Goal: Find specific page/section: Find specific page/section

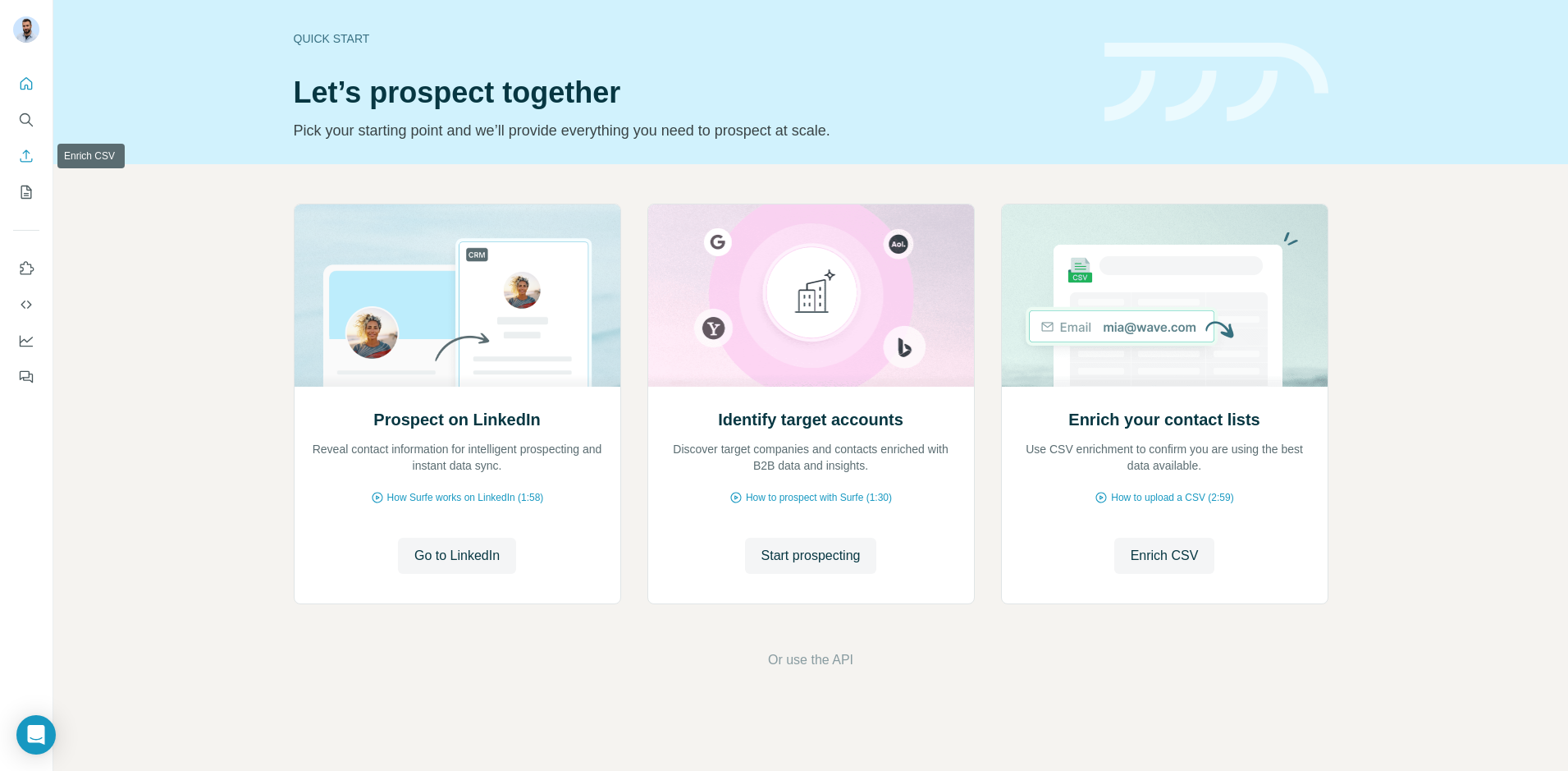
click at [27, 155] on icon "Enrich CSV" at bounding box center [26, 155] width 16 height 16
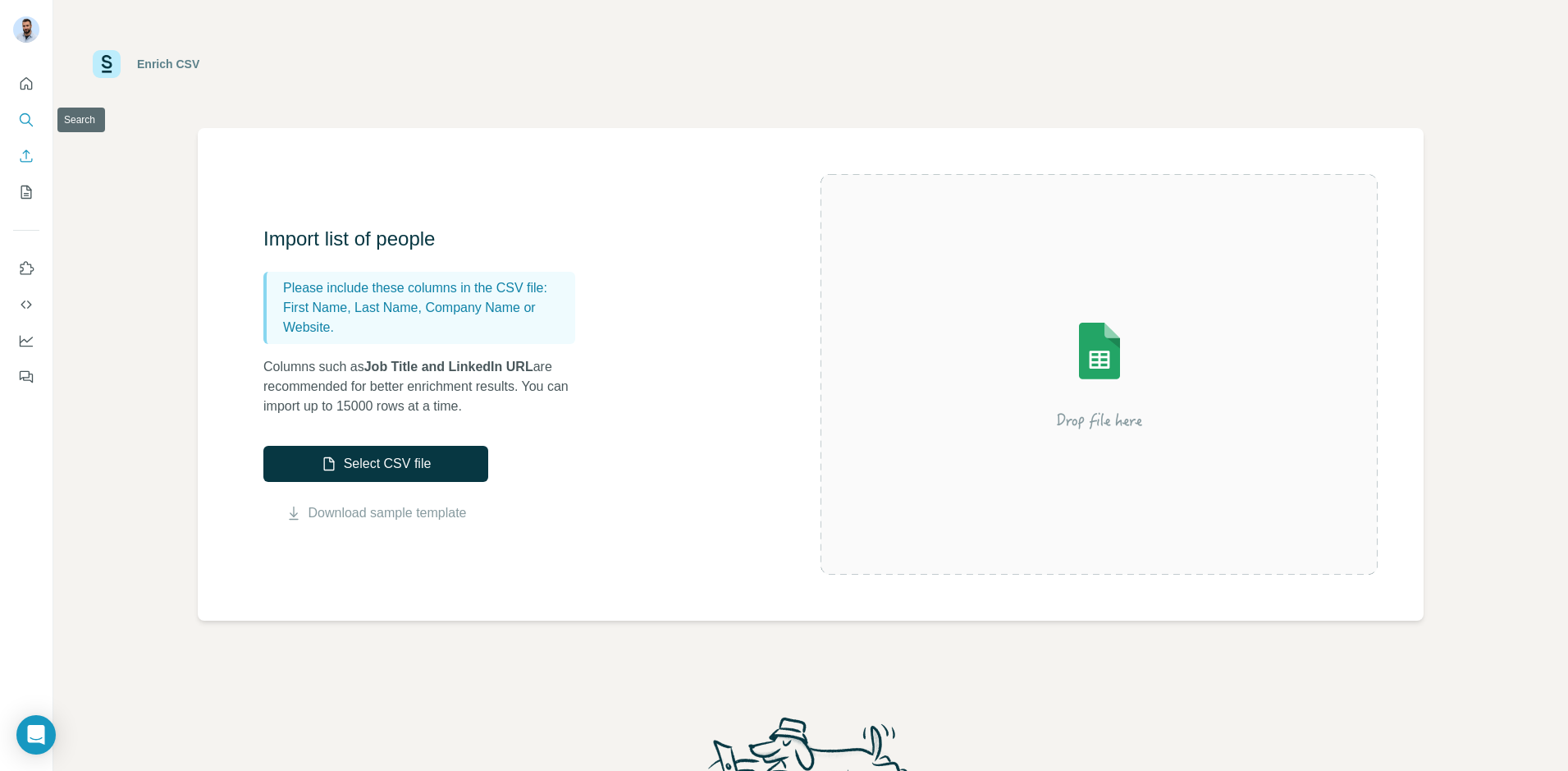
click at [29, 114] on icon "Search" at bounding box center [26, 120] width 16 height 16
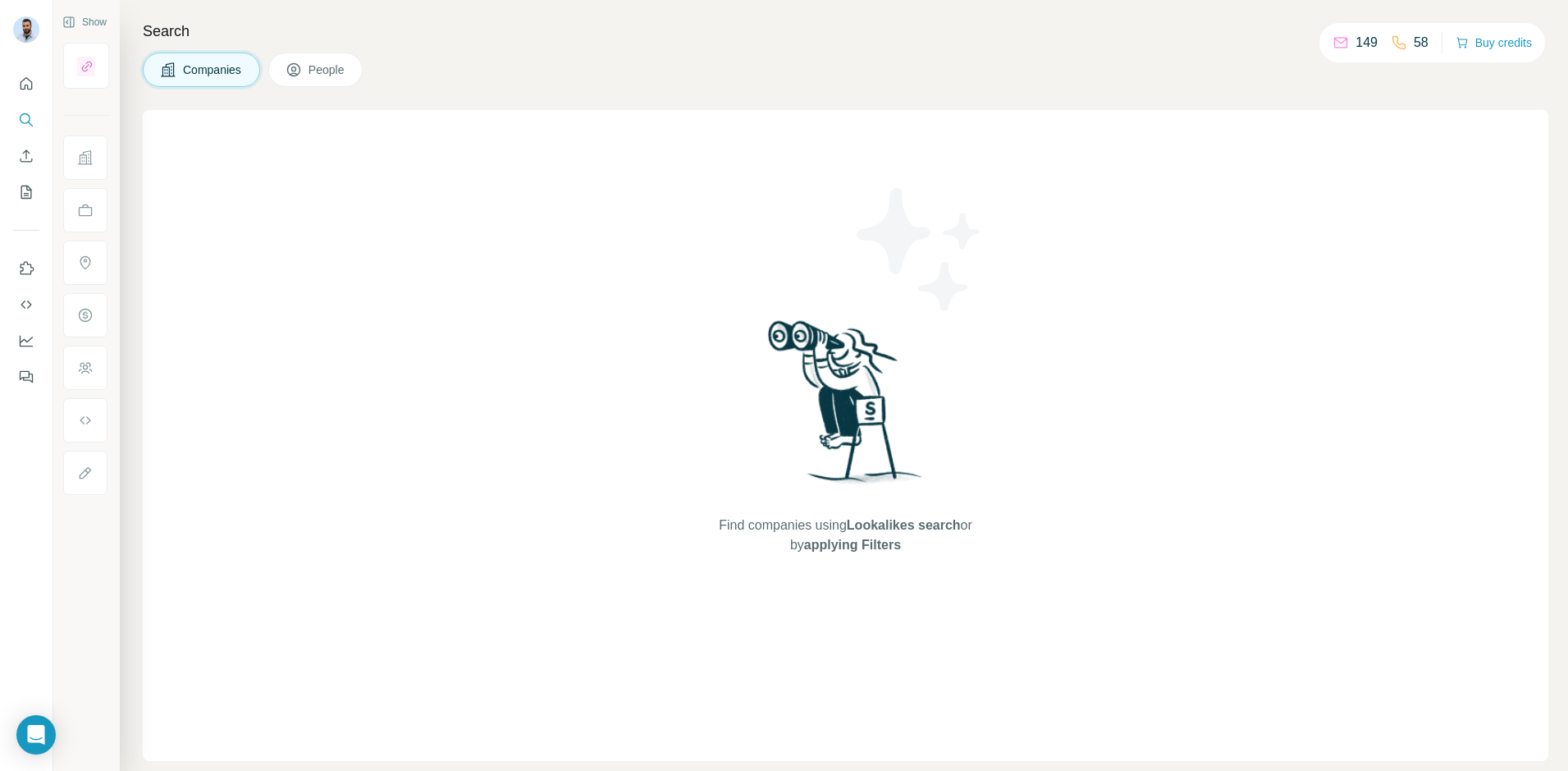
click at [327, 63] on span "People" at bounding box center [327, 70] width 38 height 16
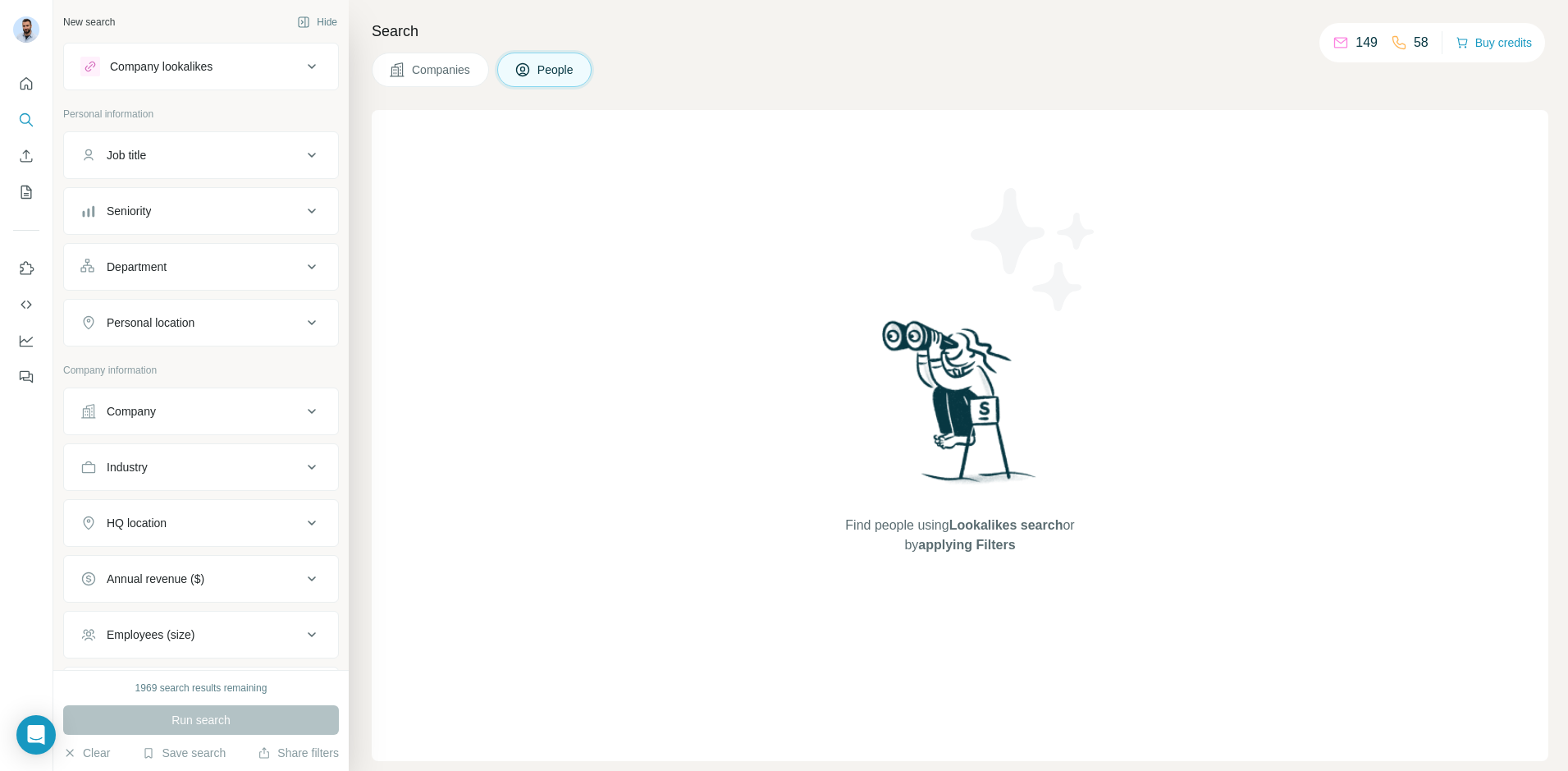
click at [435, 70] on span "Companies" at bounding box center [442, 70] width 60 height 16
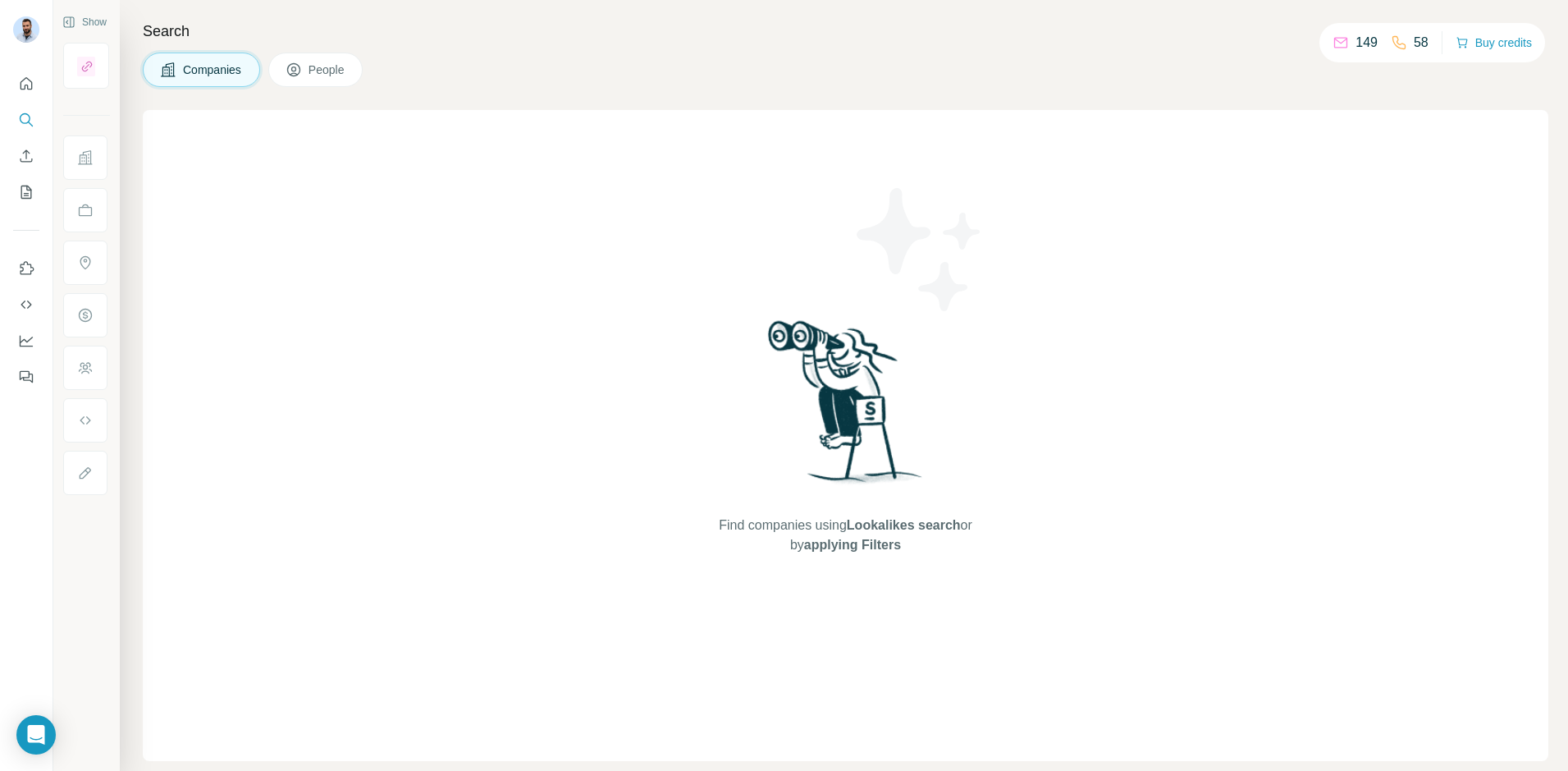
click at [321, 68] on span "People" at bounding box center [327, 70] width 38 height 16
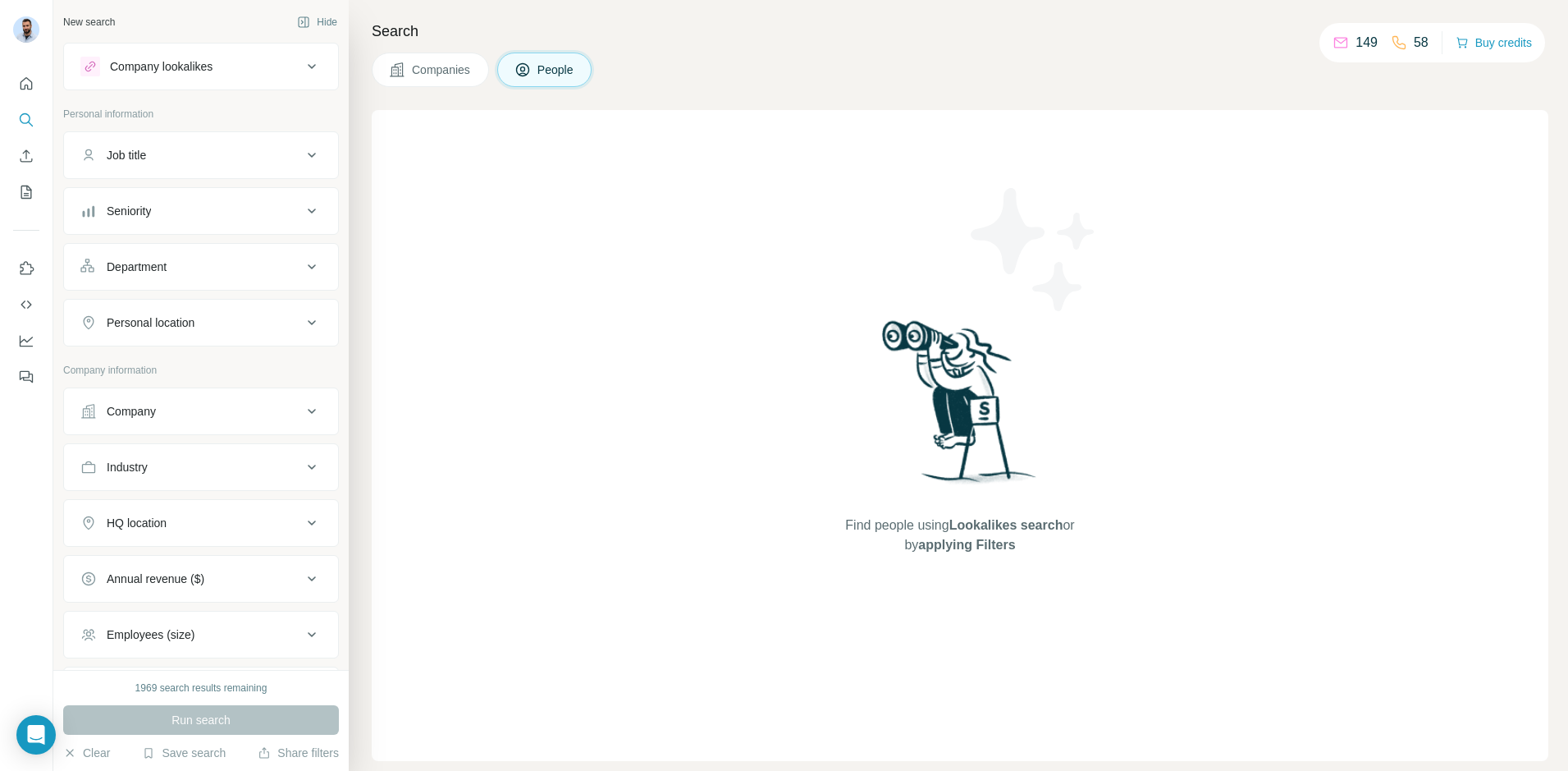
click at [430, 59] on button "Companies" at bounding box center [430, 70] width 117 height 35
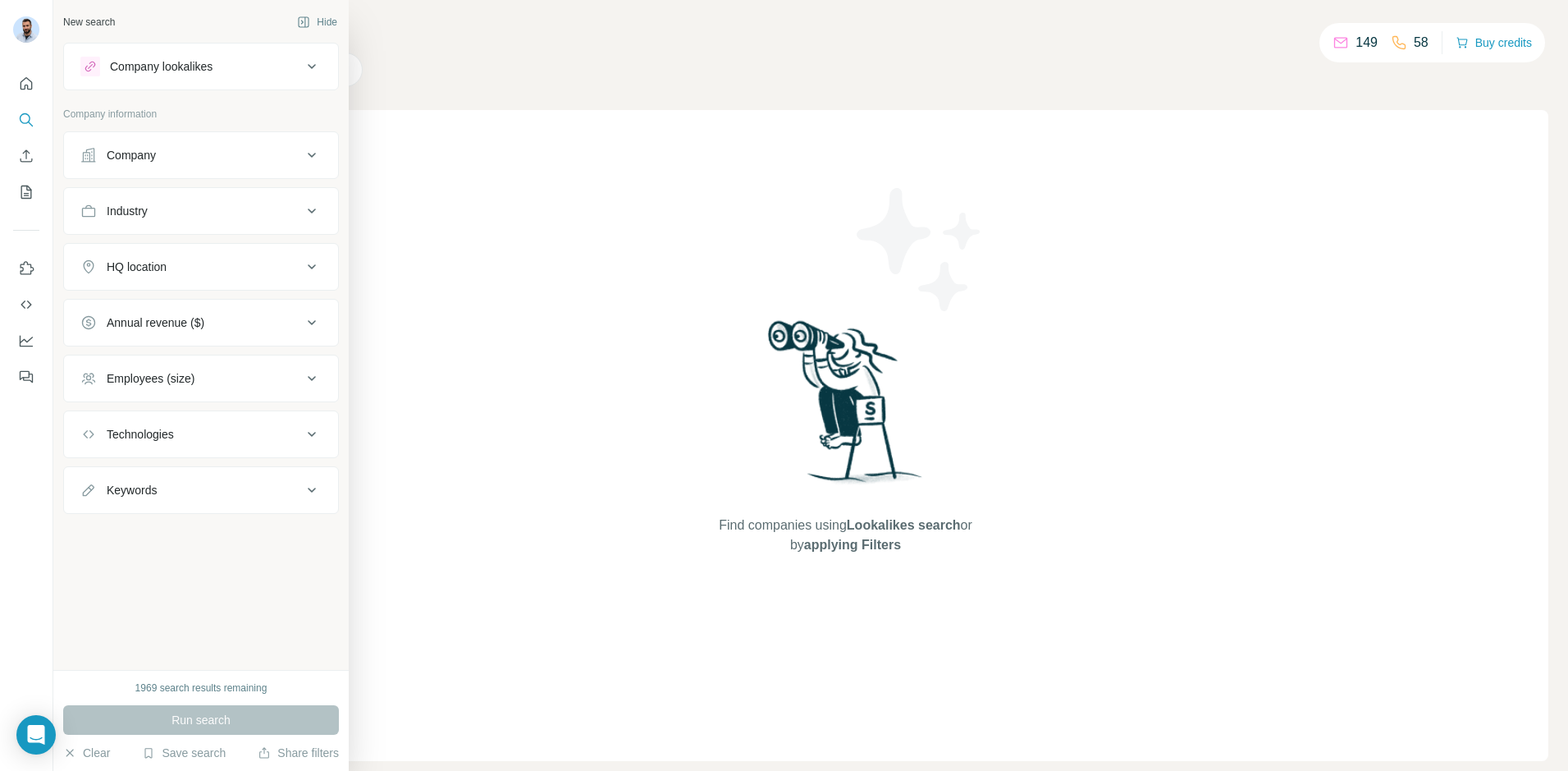
click at [139, 156] on div "Company" at bounding box center [131, 155] width 49 height 16
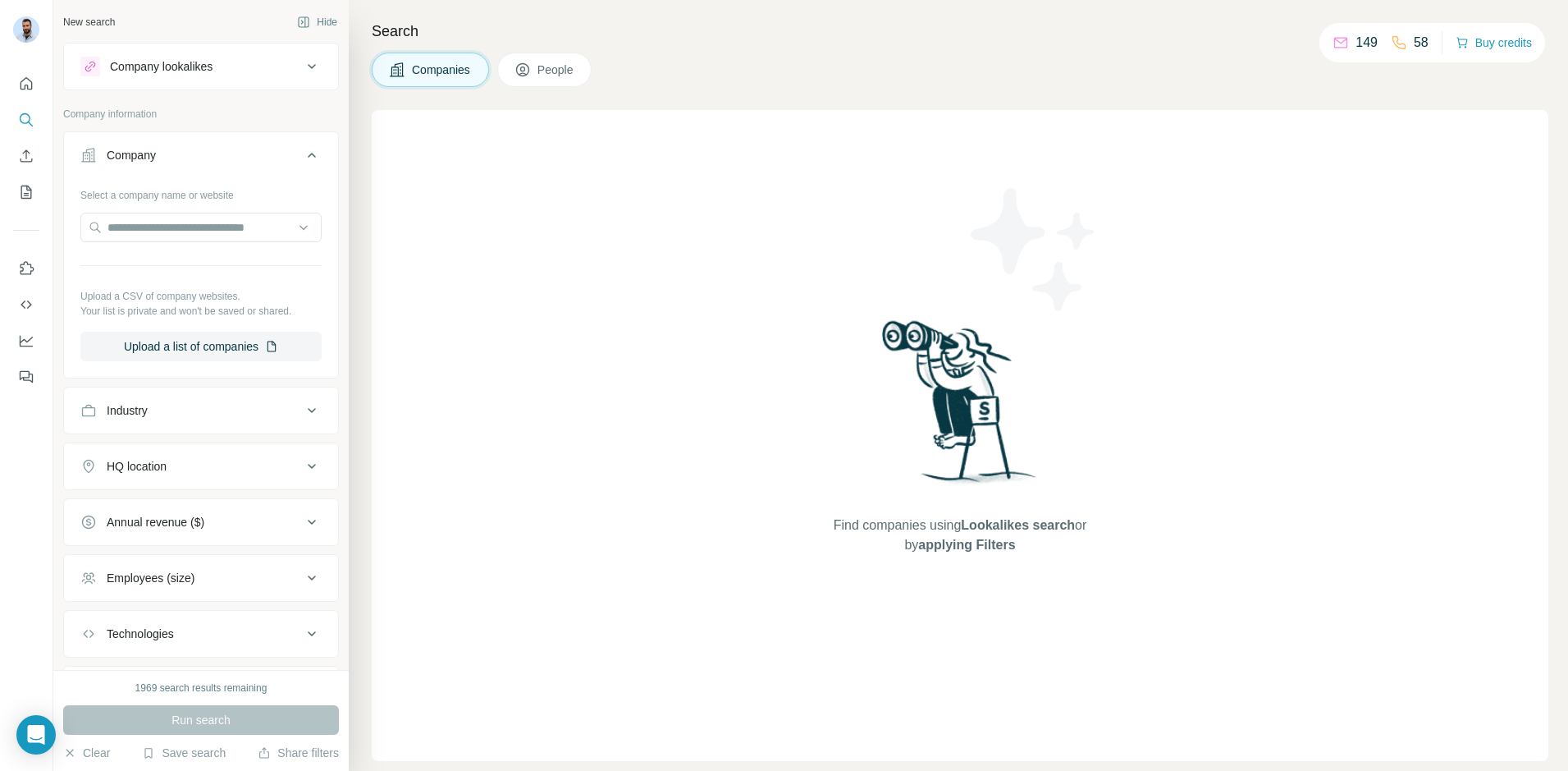
click at [233, 151] on div "Company" at bounding box center [191, 155] width 222 height 16
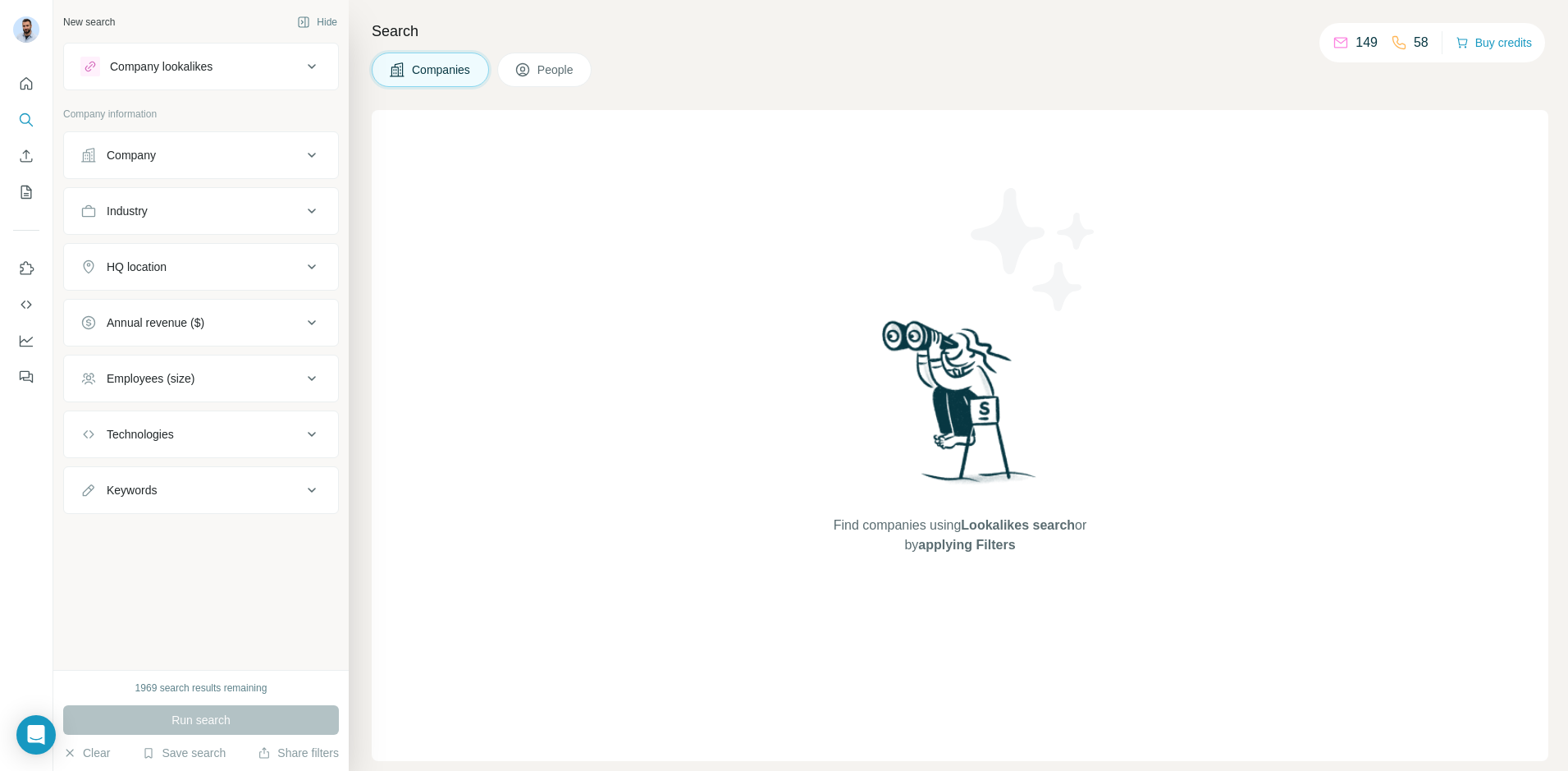
click at [660, 55] on div "Companies People" at bounding box center [960, 70] width 1176 height 35
click at [541, 71] on span "People" at bounding box center [556, 70] width 38 height 16
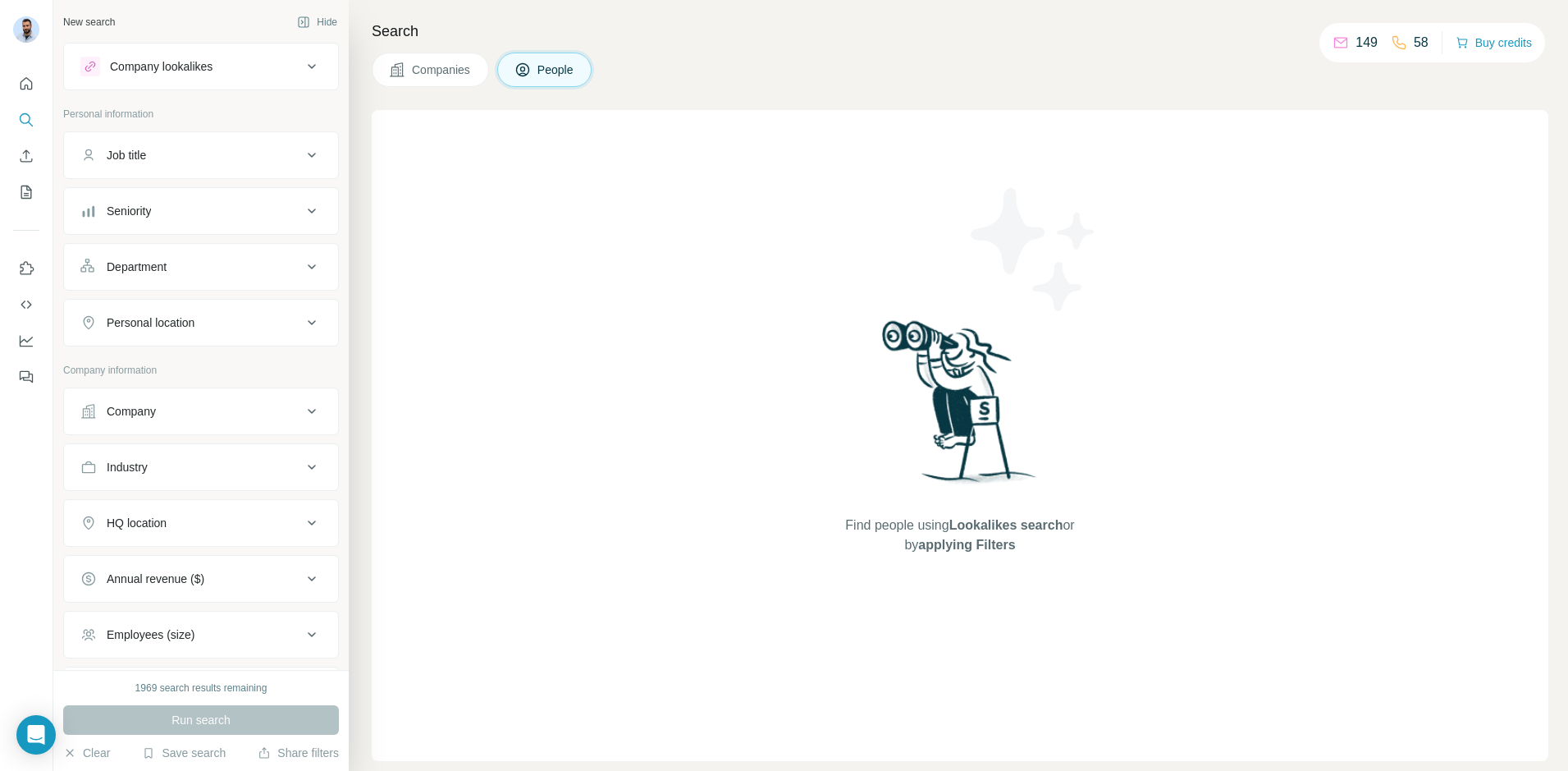
click at [430, 70] on span "Companies" at bounding box center [442, 70] width 60 height 16
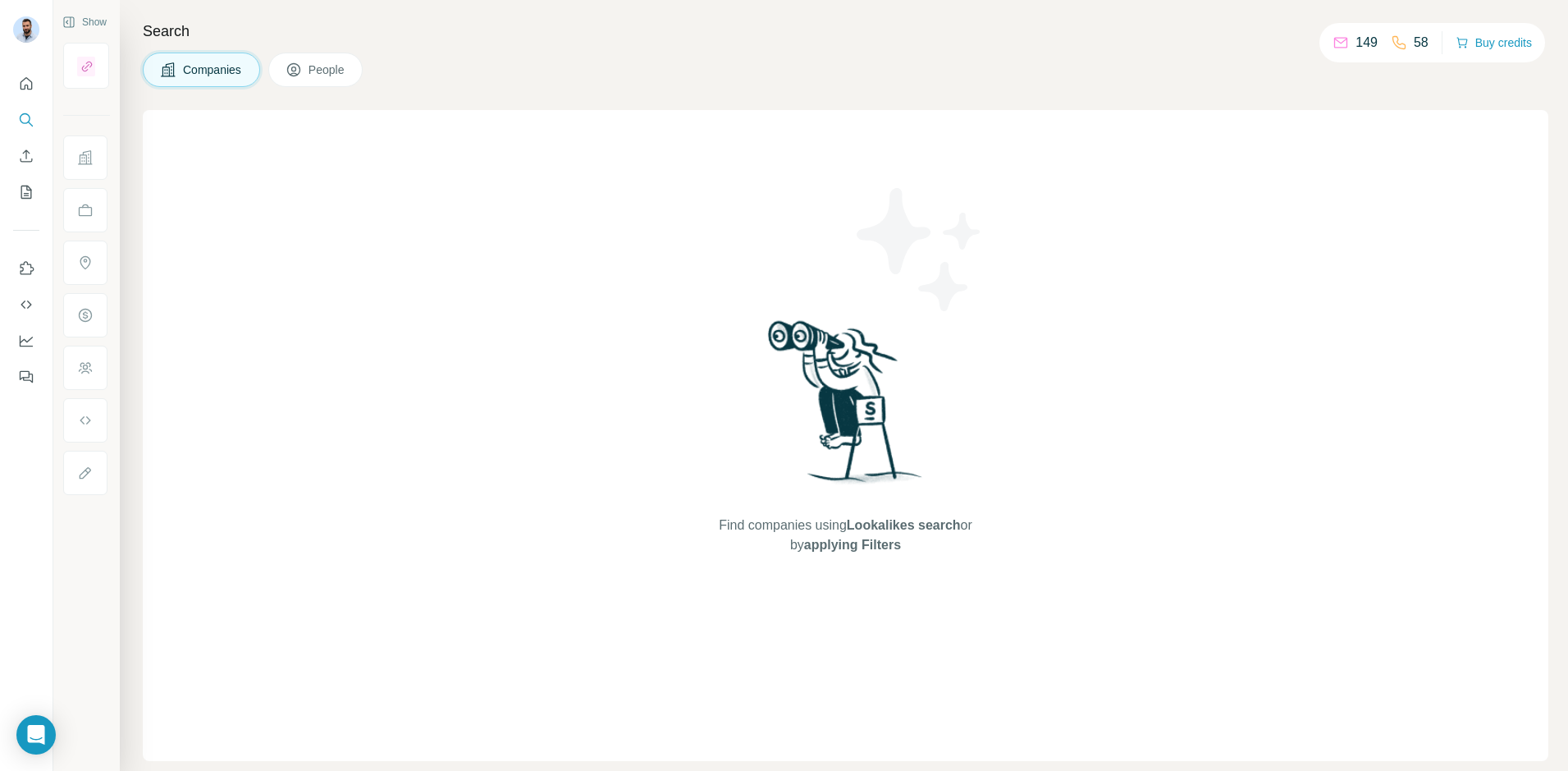
click at [220, 73] on span "Companies" at bounding box center [213, 70] width 60 height 16
click at [306, 78] on button "People" at bounding box center [315, 70] width 95 height 35
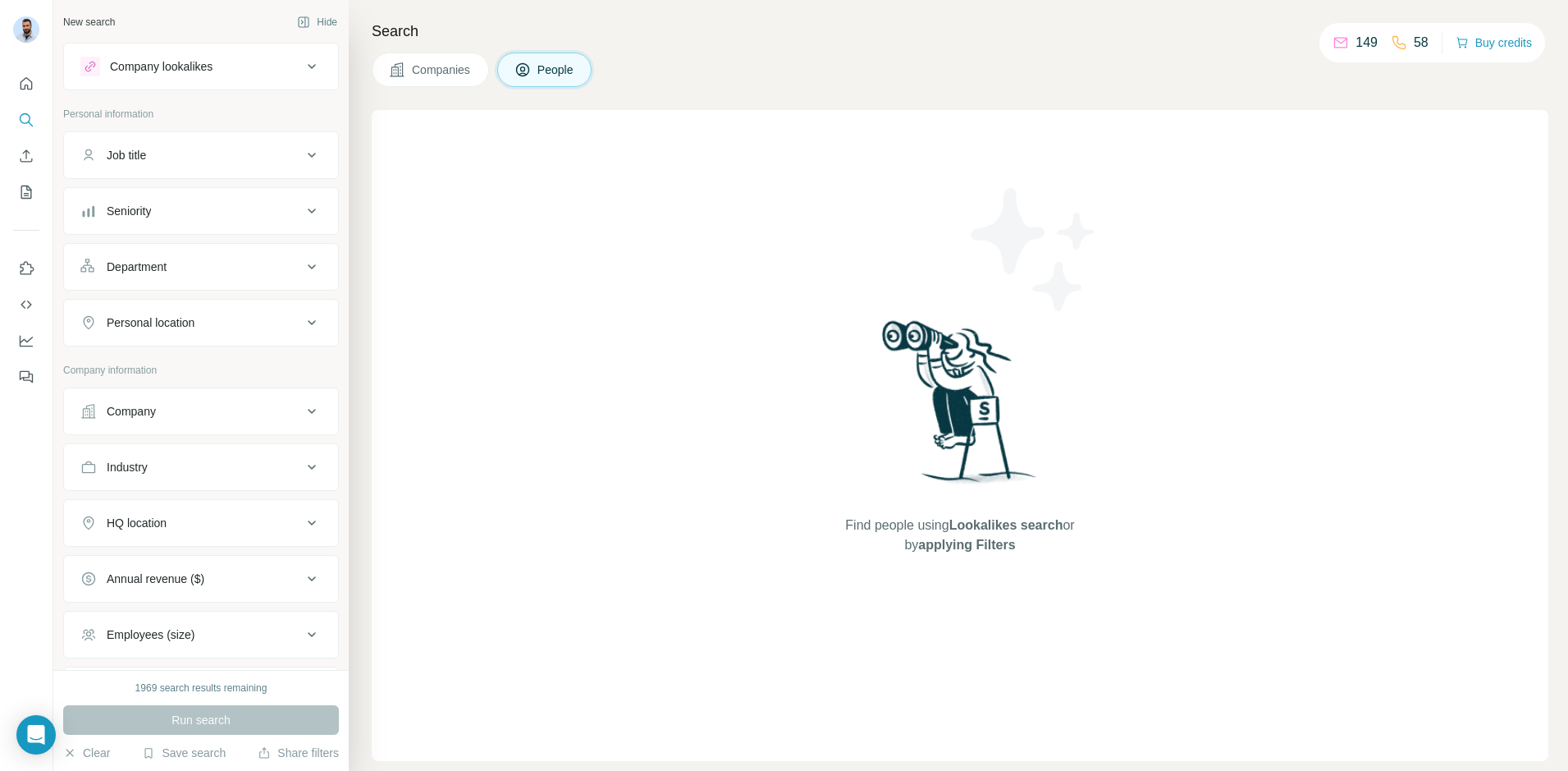
click at [434, 75] on span "Companies" at bounding box center [442, 70] width 60 height 16
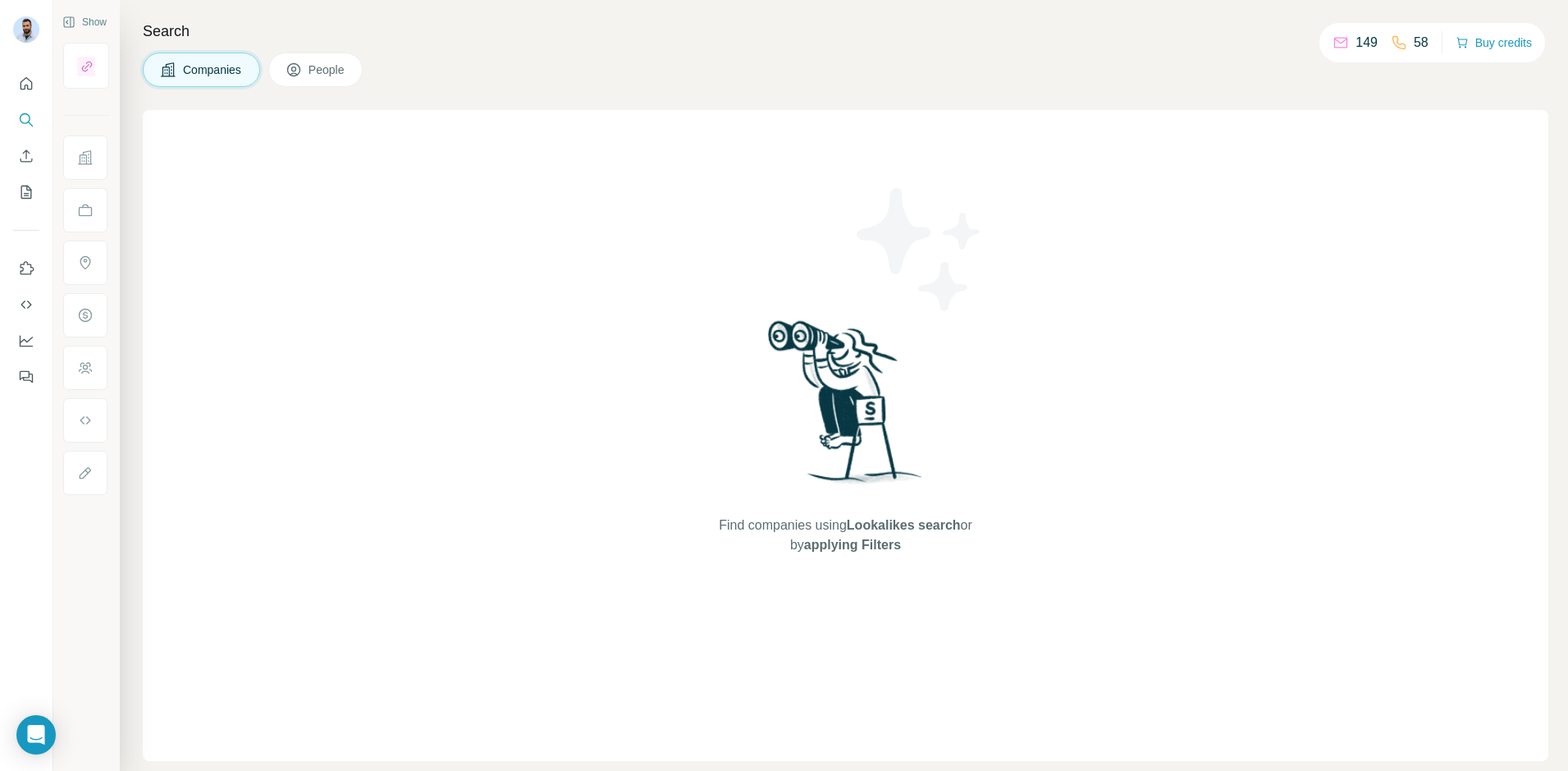
click at [328, 72] on span "People" at bounding box center [327, 70] width 38 height 16
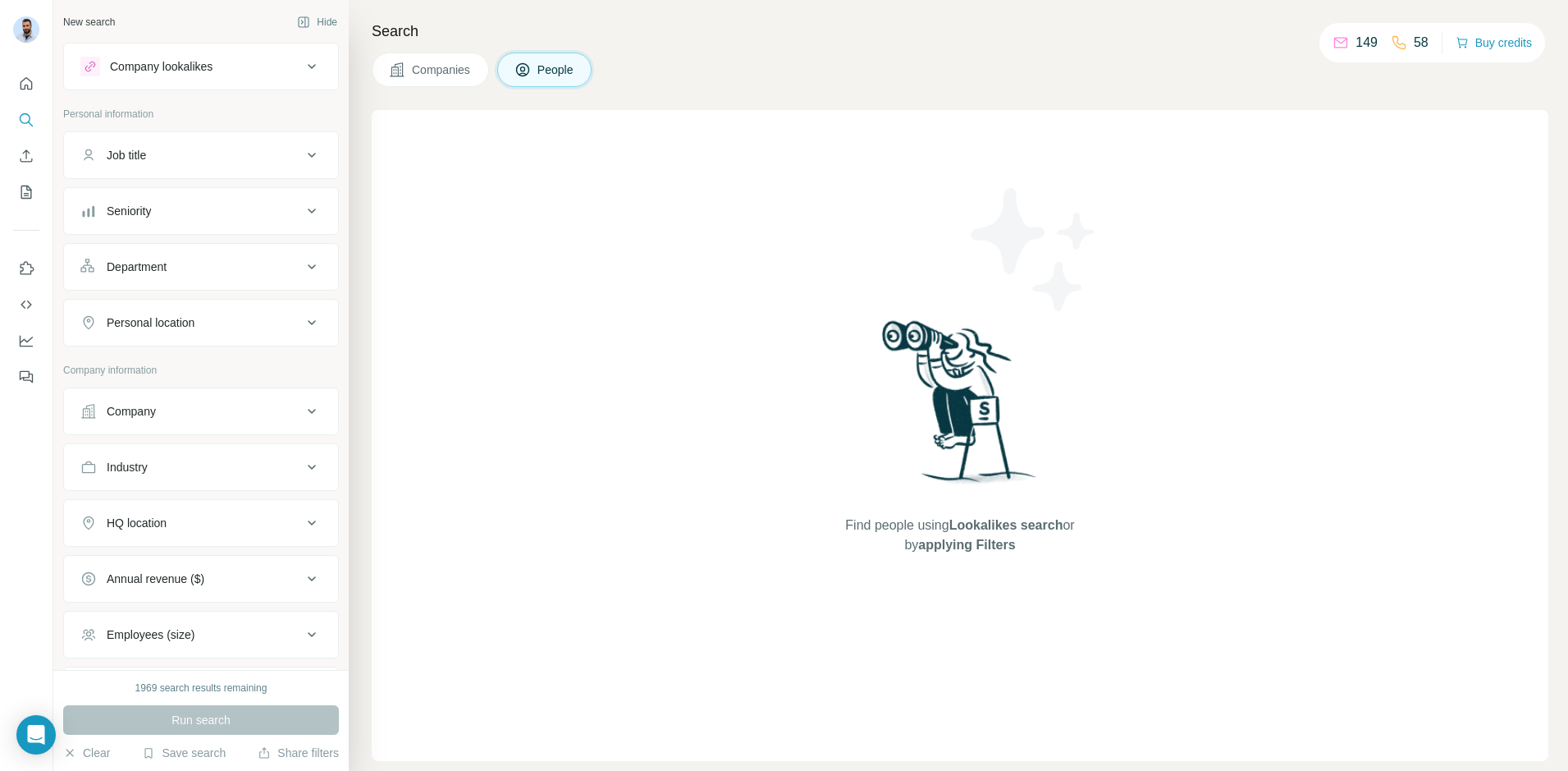
click at [454, 71] on span "Companies" at bounding box center [442, 70] width 60 height 16
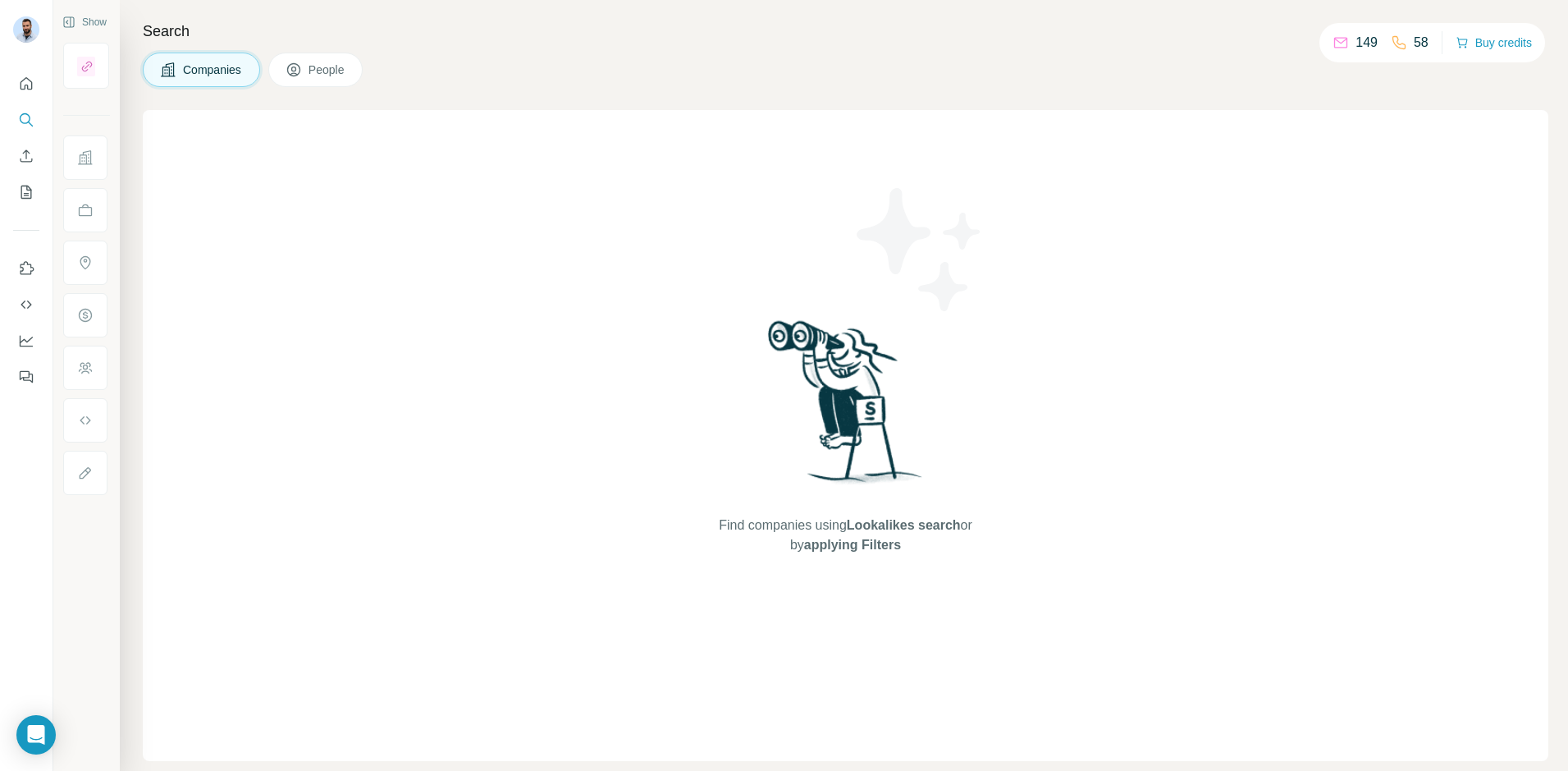
click at [338, 74] on span "People" at bounding box center [327, 70] width 38 height 16
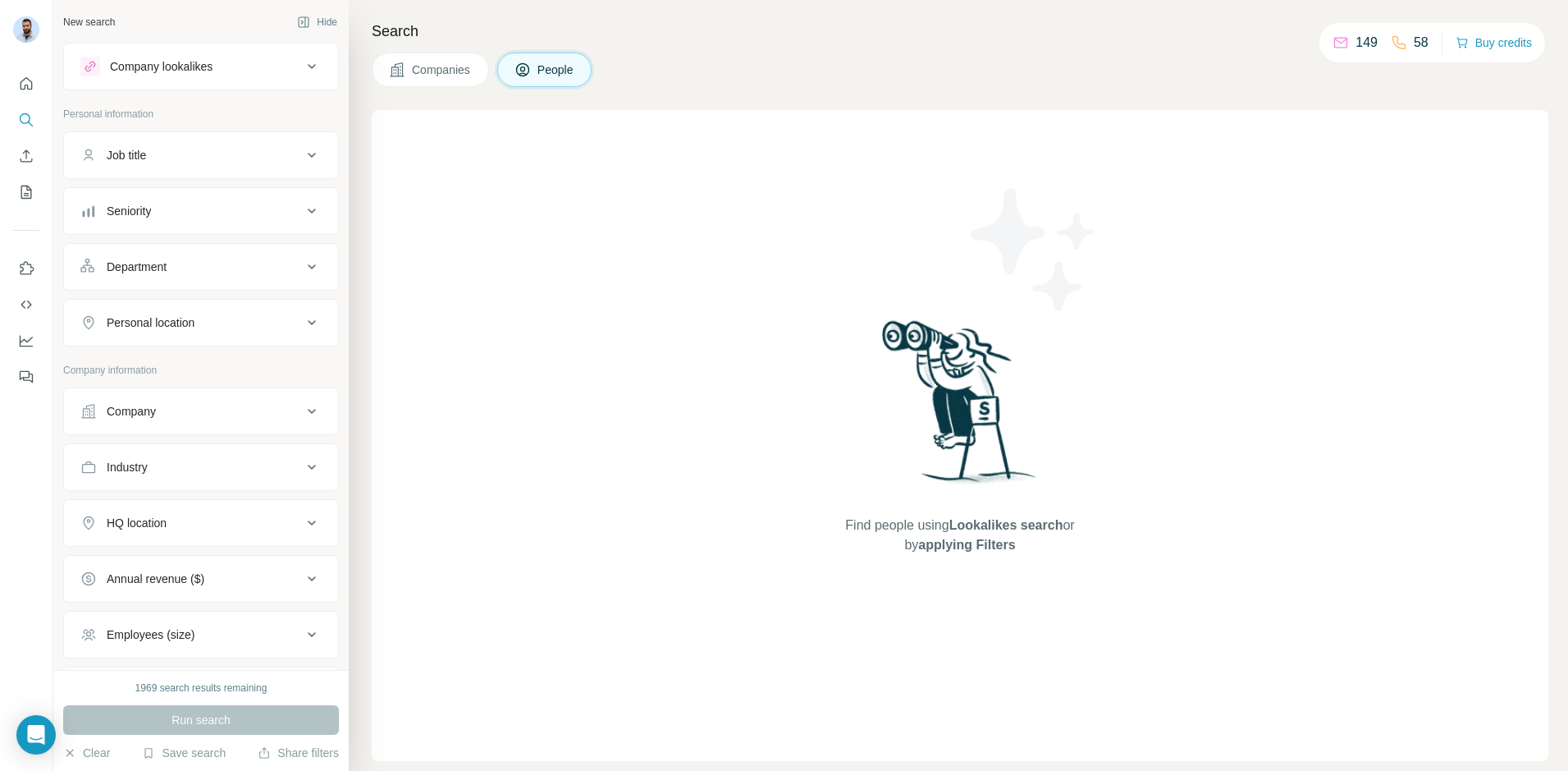
click at [414, 72] on span "Companies" at bounding box center [442, 70] width 60 height 16
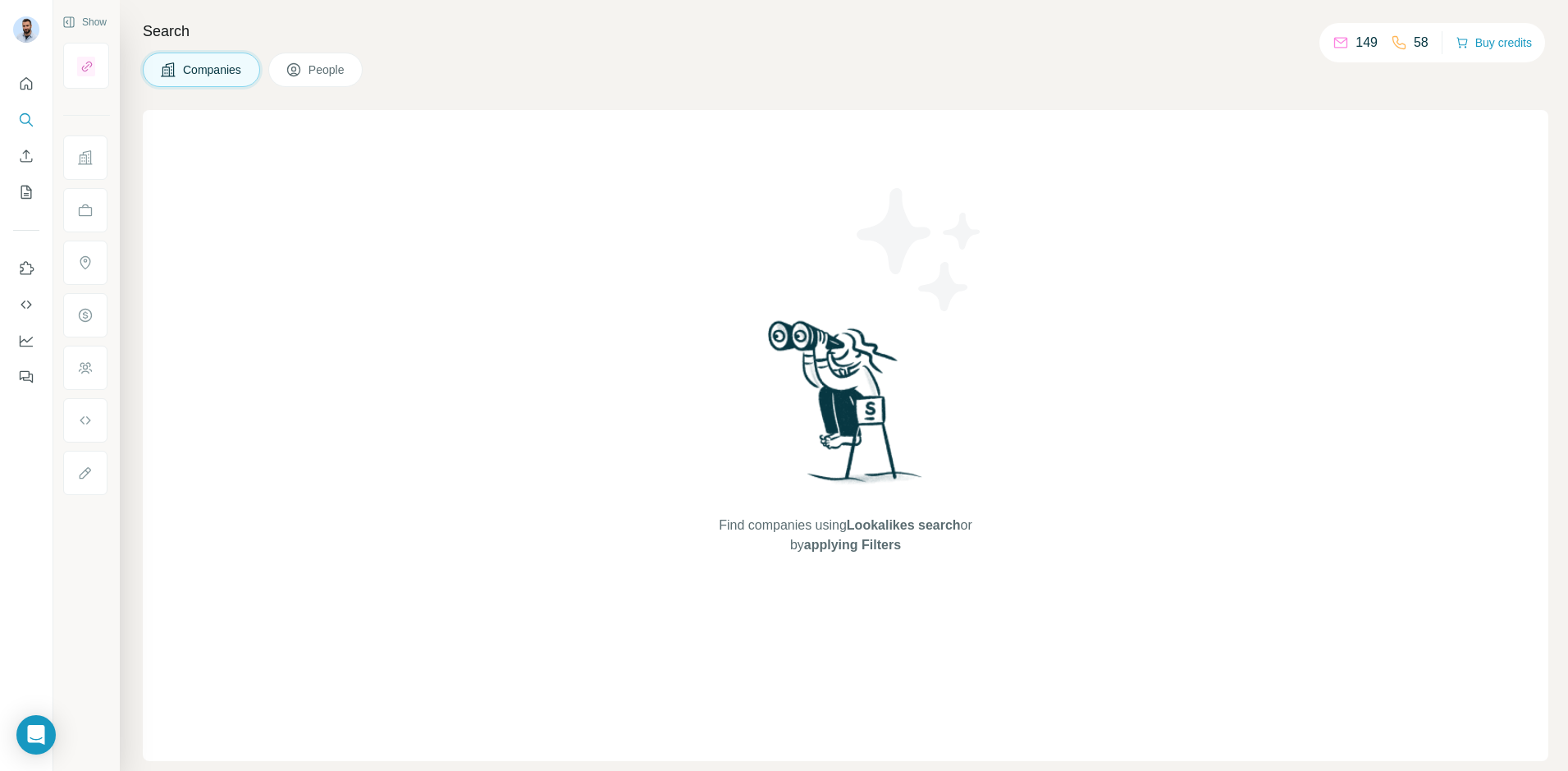
click at [335, 71] on span "People" at bounding box center [327, 70] width 38 height 16
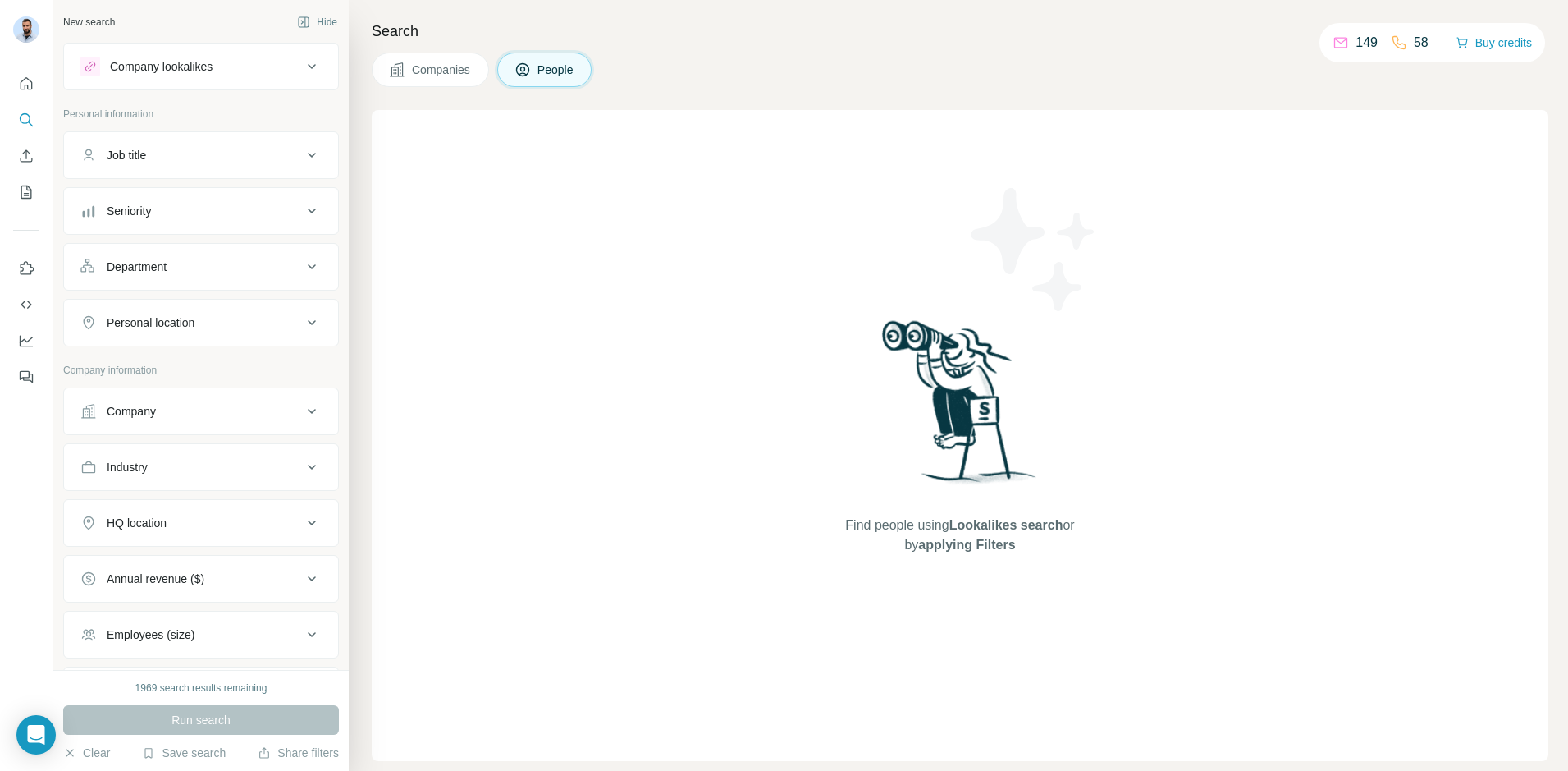
click at [428, 74] on span "Companies" at bounding box center [442, 70] width 60 height 16
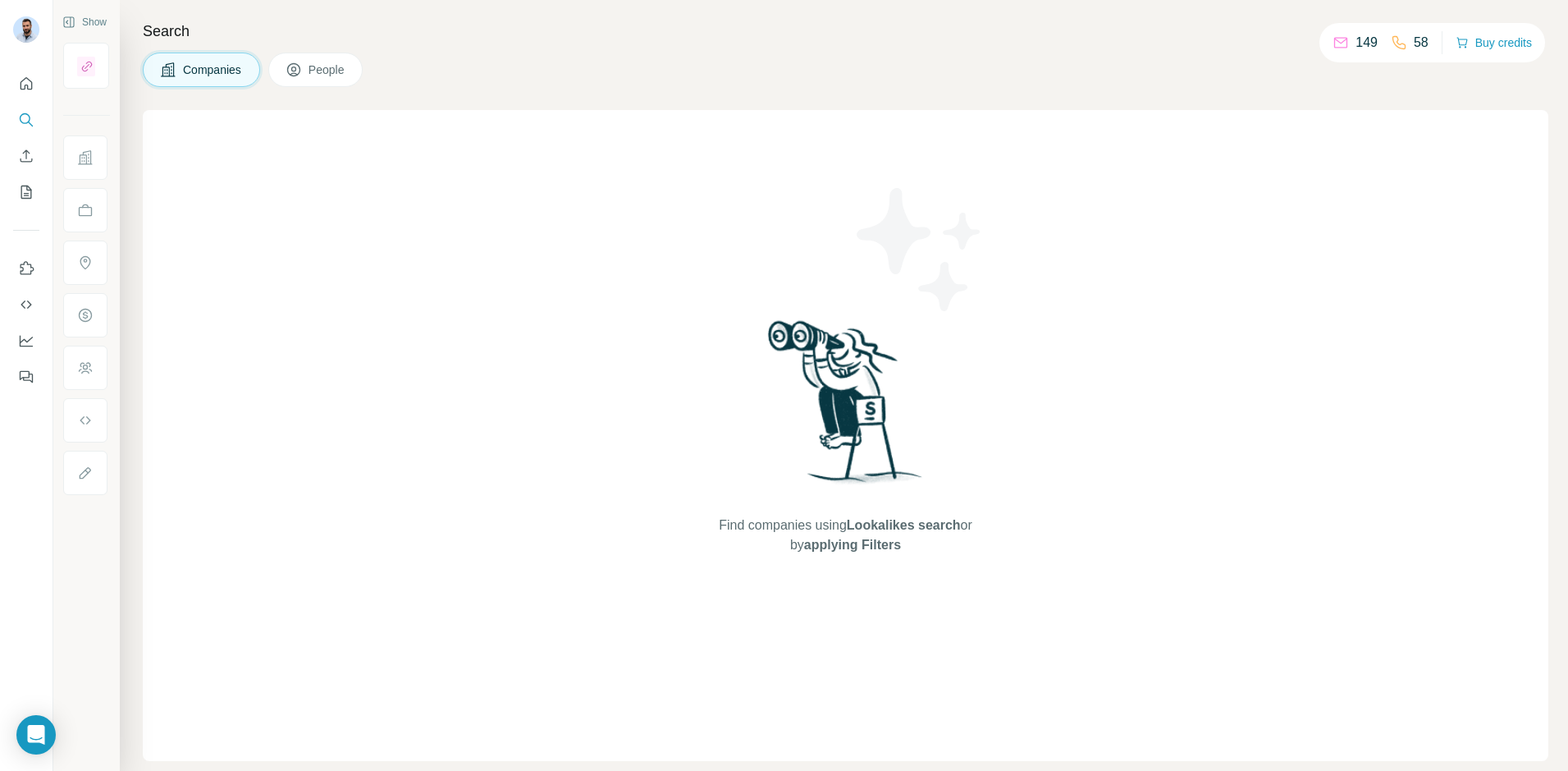
click at [358, 73] on button "People" at bounding box center [315, 70] width 95 height 35
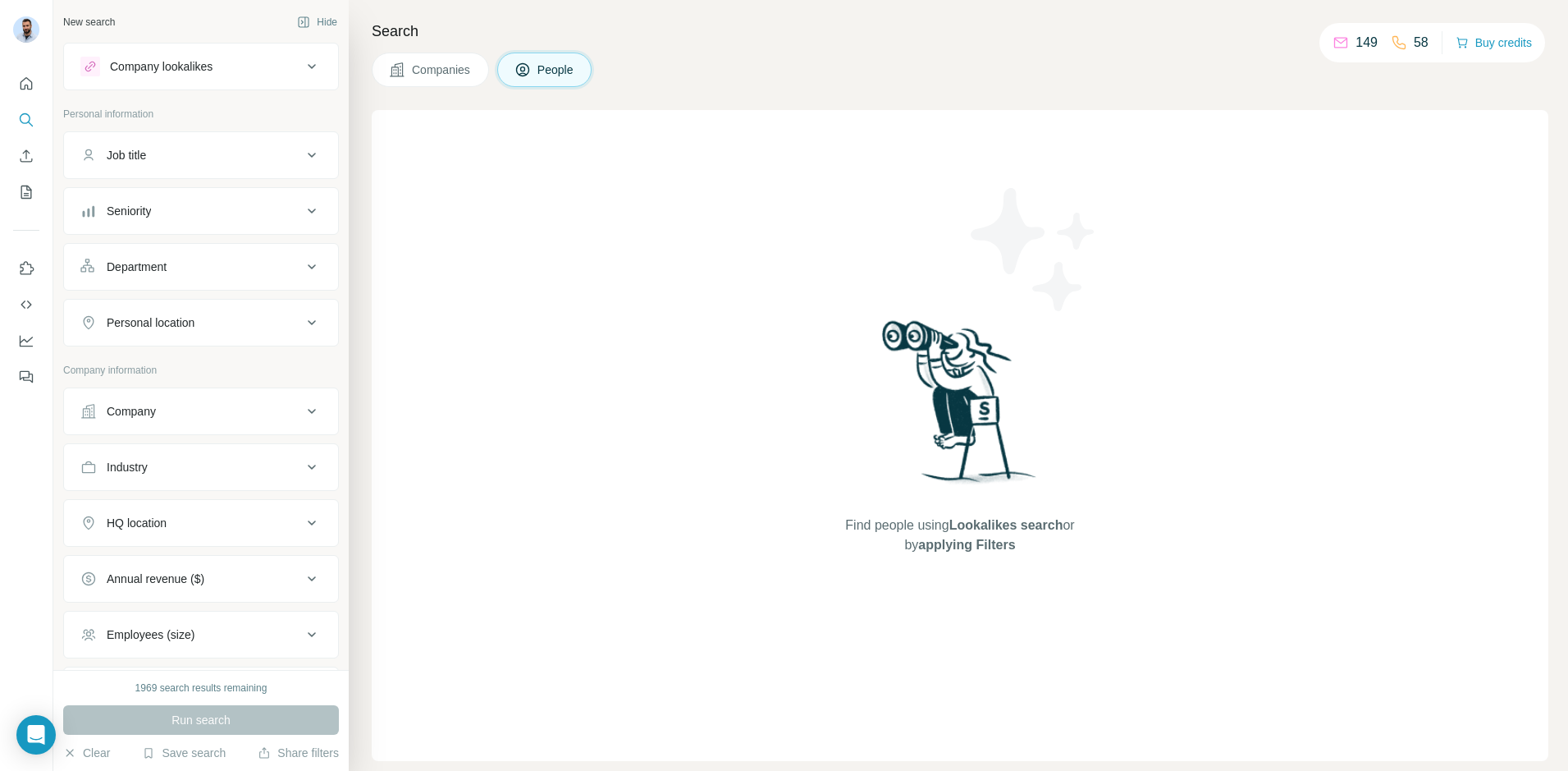
click at [404, 75] on icon at bounding box center [397, 70] width 16 height 16
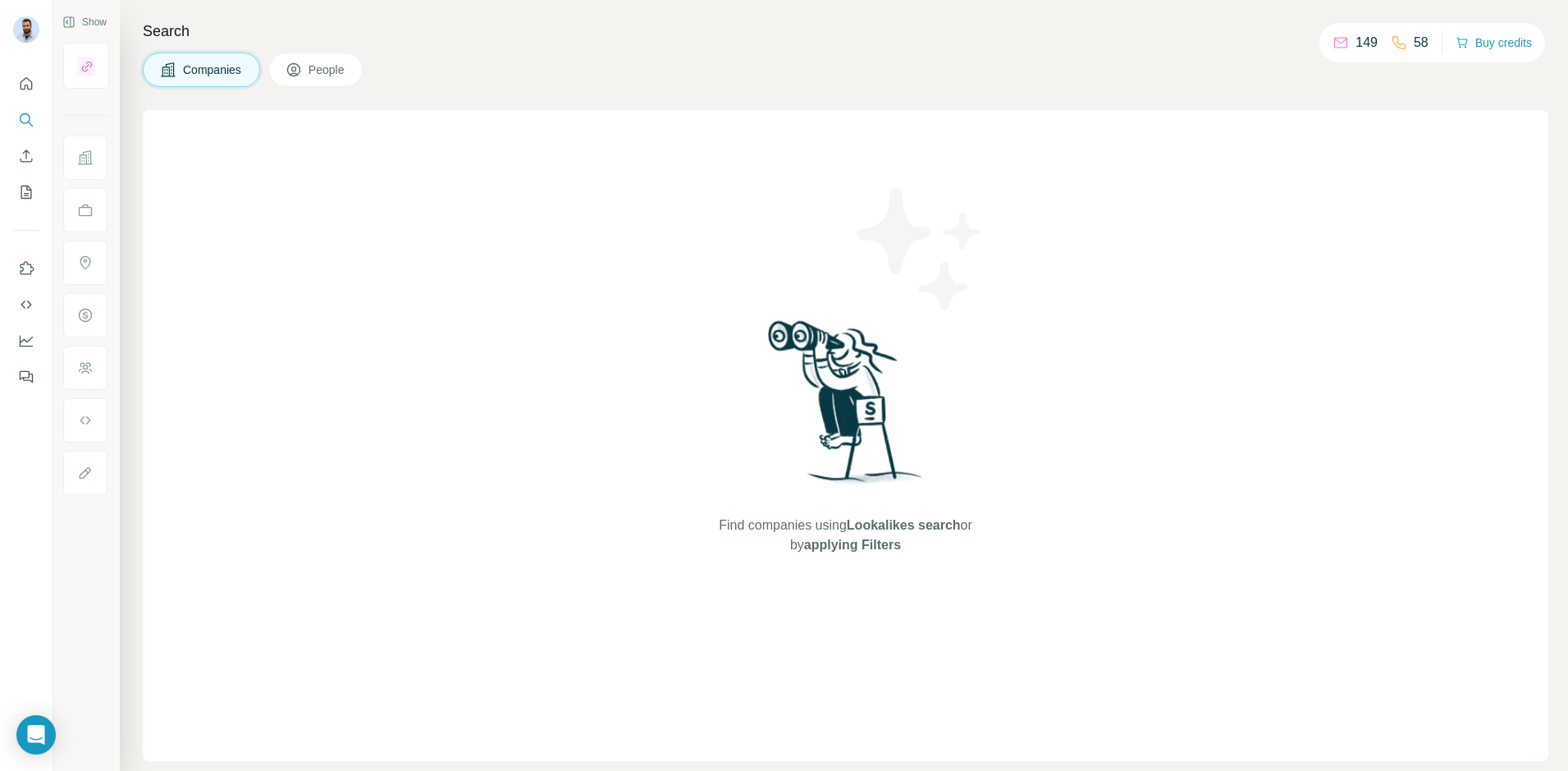
click at [346, 71] on span "People" at bounding box center [327, 70] width 38 height 16
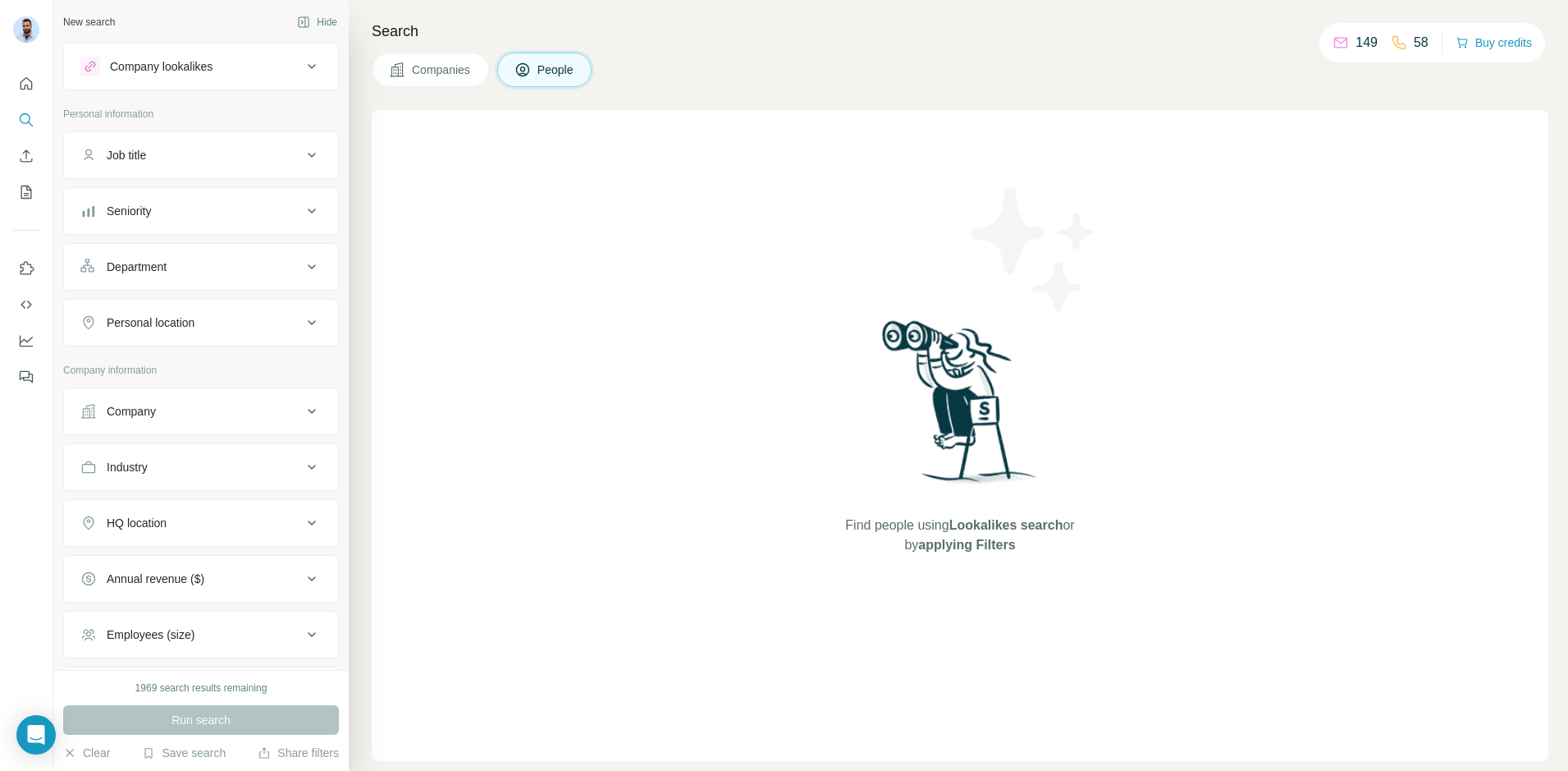
click at [407, 73] on button "Companies" at bounding box center [430, 70] width 117 height 35
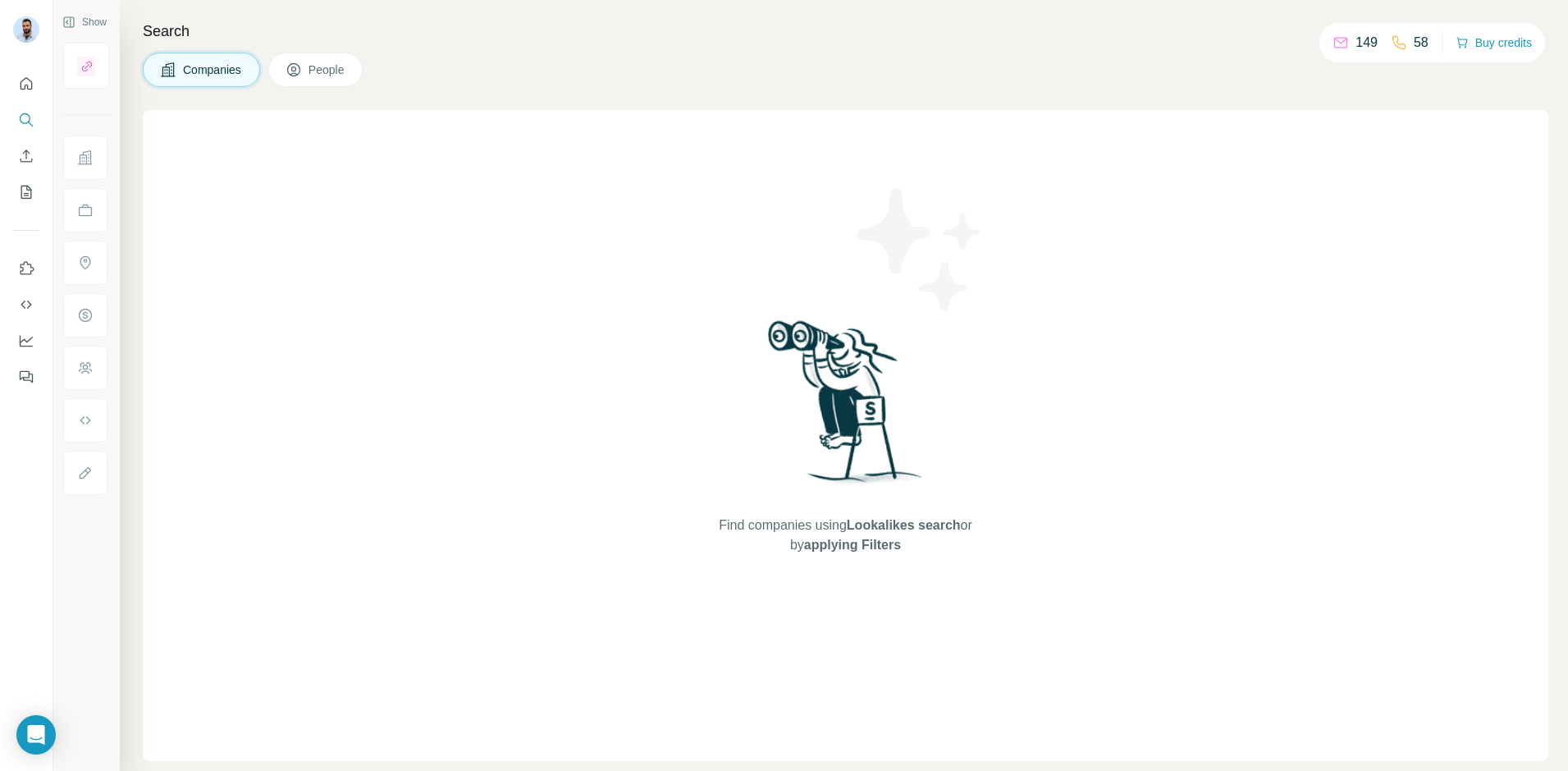
click at [341, 74] on span "People" at bounding box center [327, 70] width 38 height 16
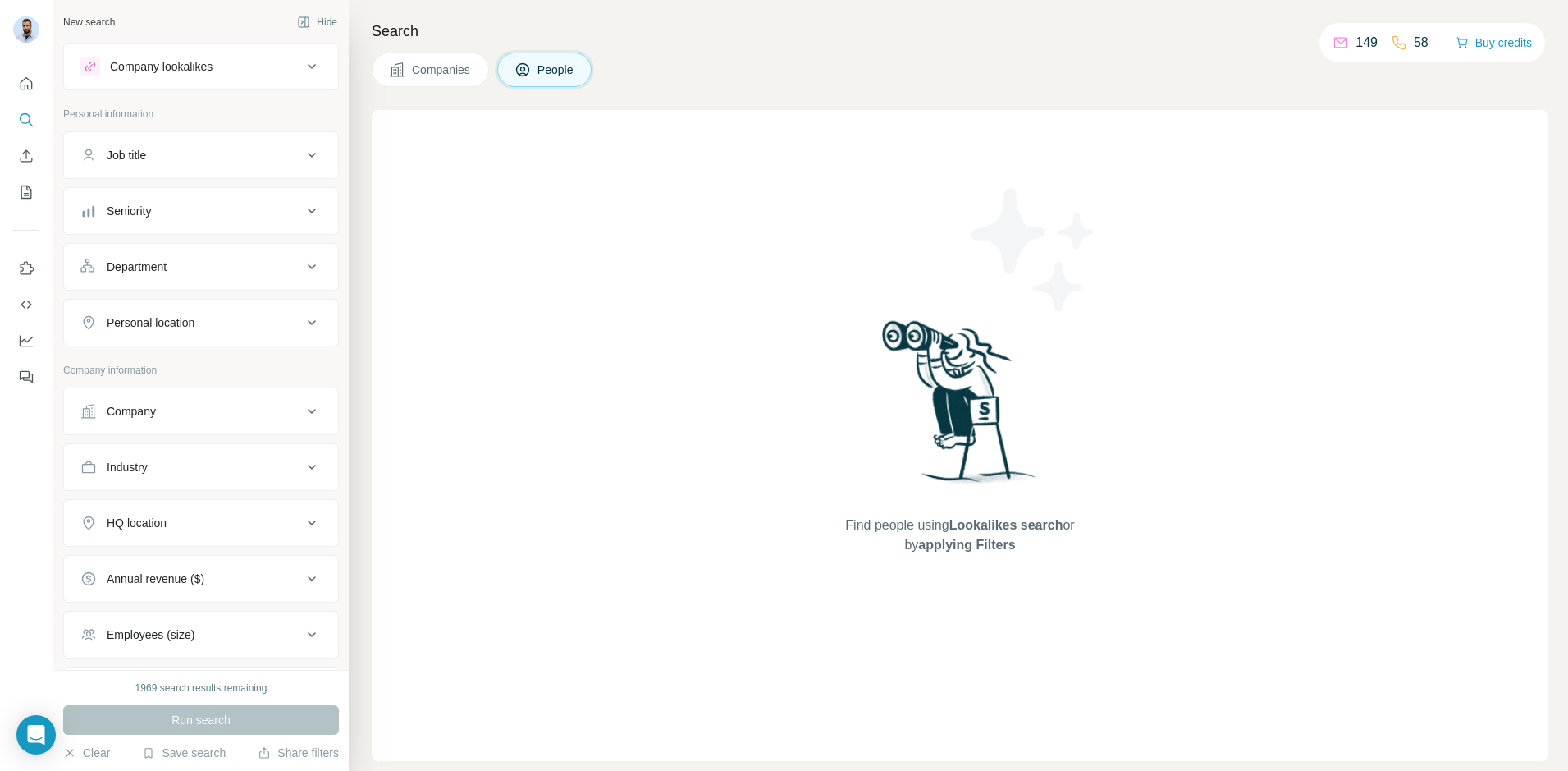
click at [401, 74] on icon at bounding box center [397, 70] width 16 height 16
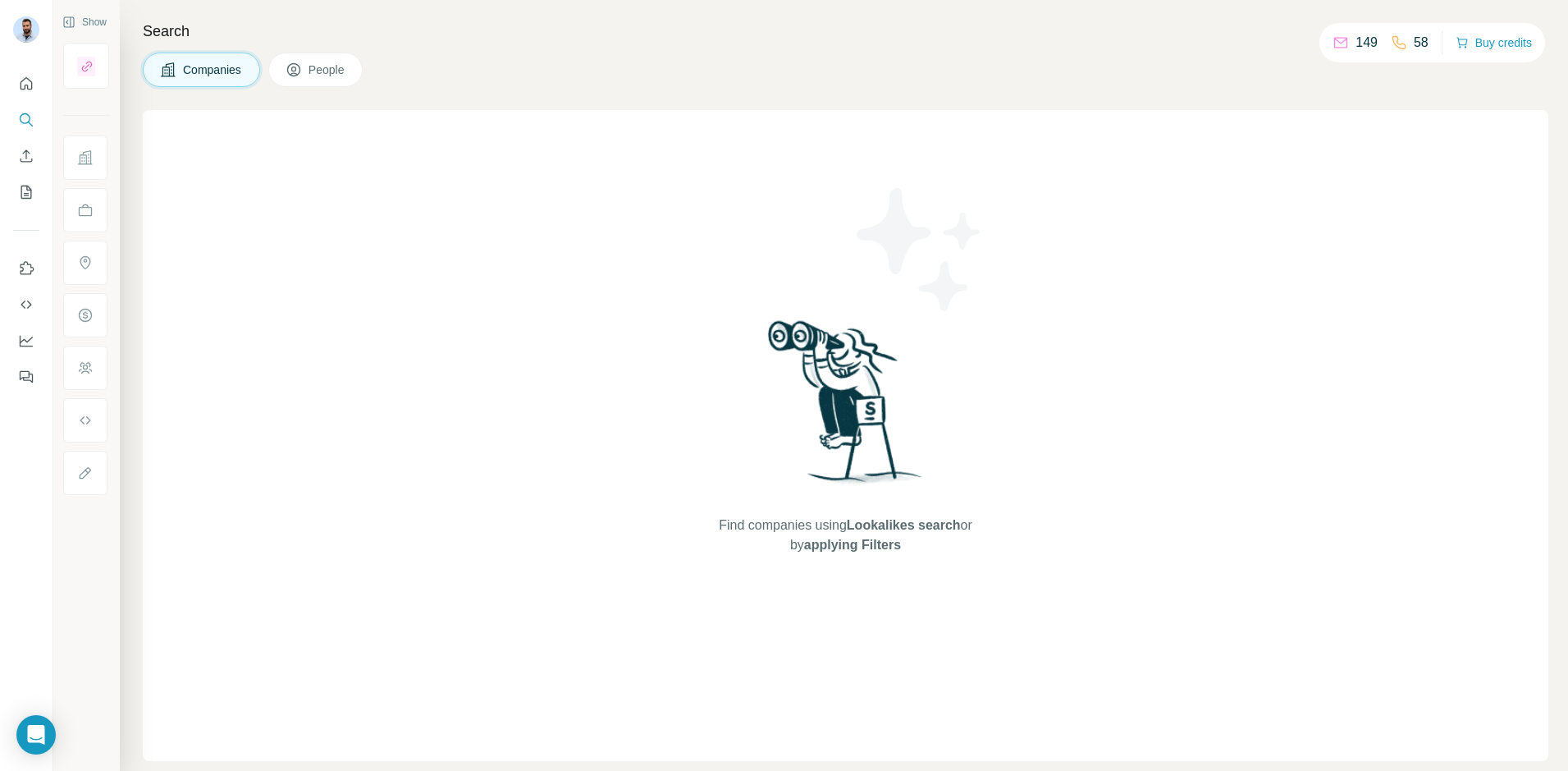
click at [351, 71] on button "People" at bounding box center [315, 70] width 95 height 35
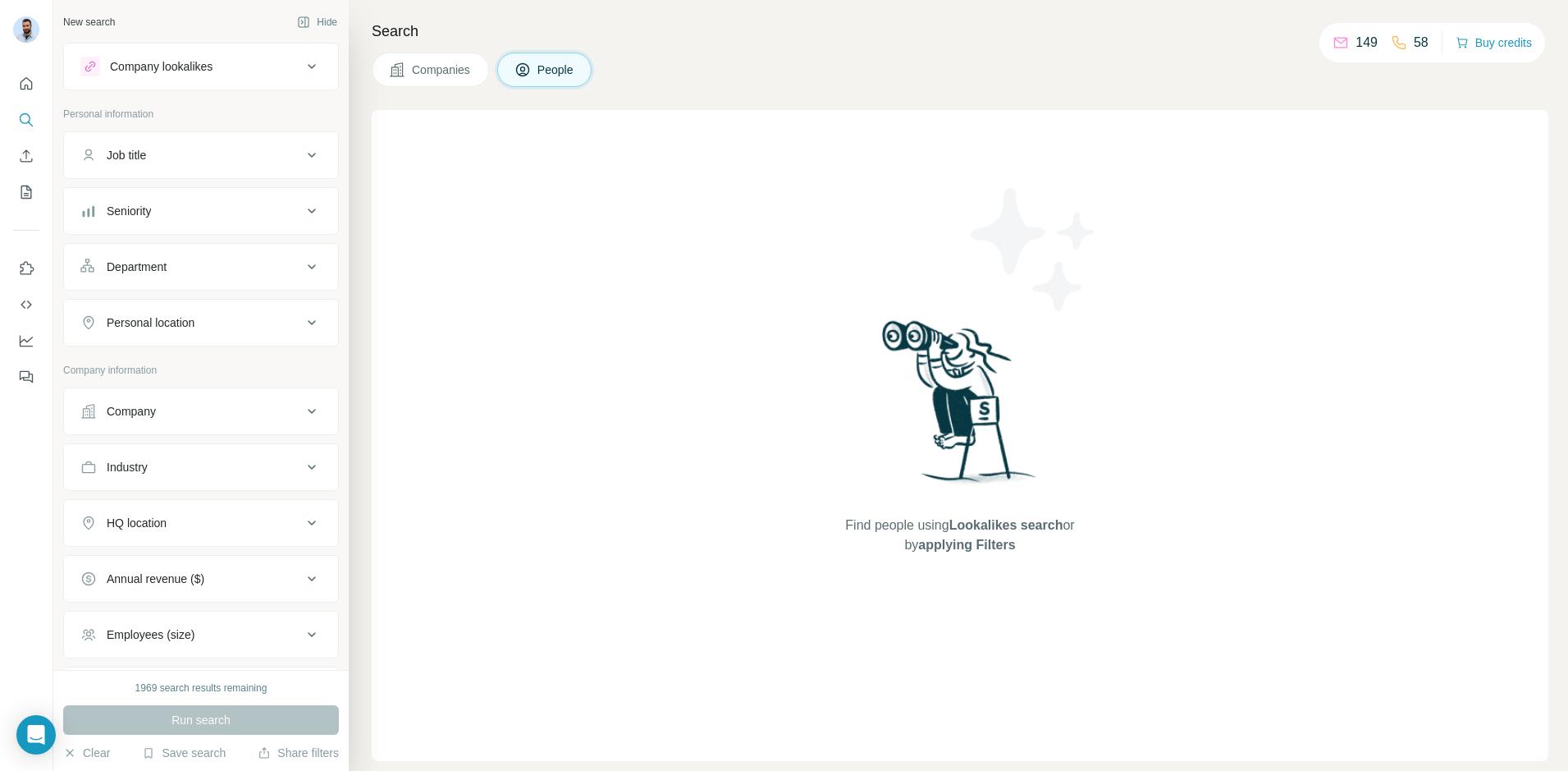
click at [408, 72] on button "Companies" at bounding box center [430, 70] width 117 height 35
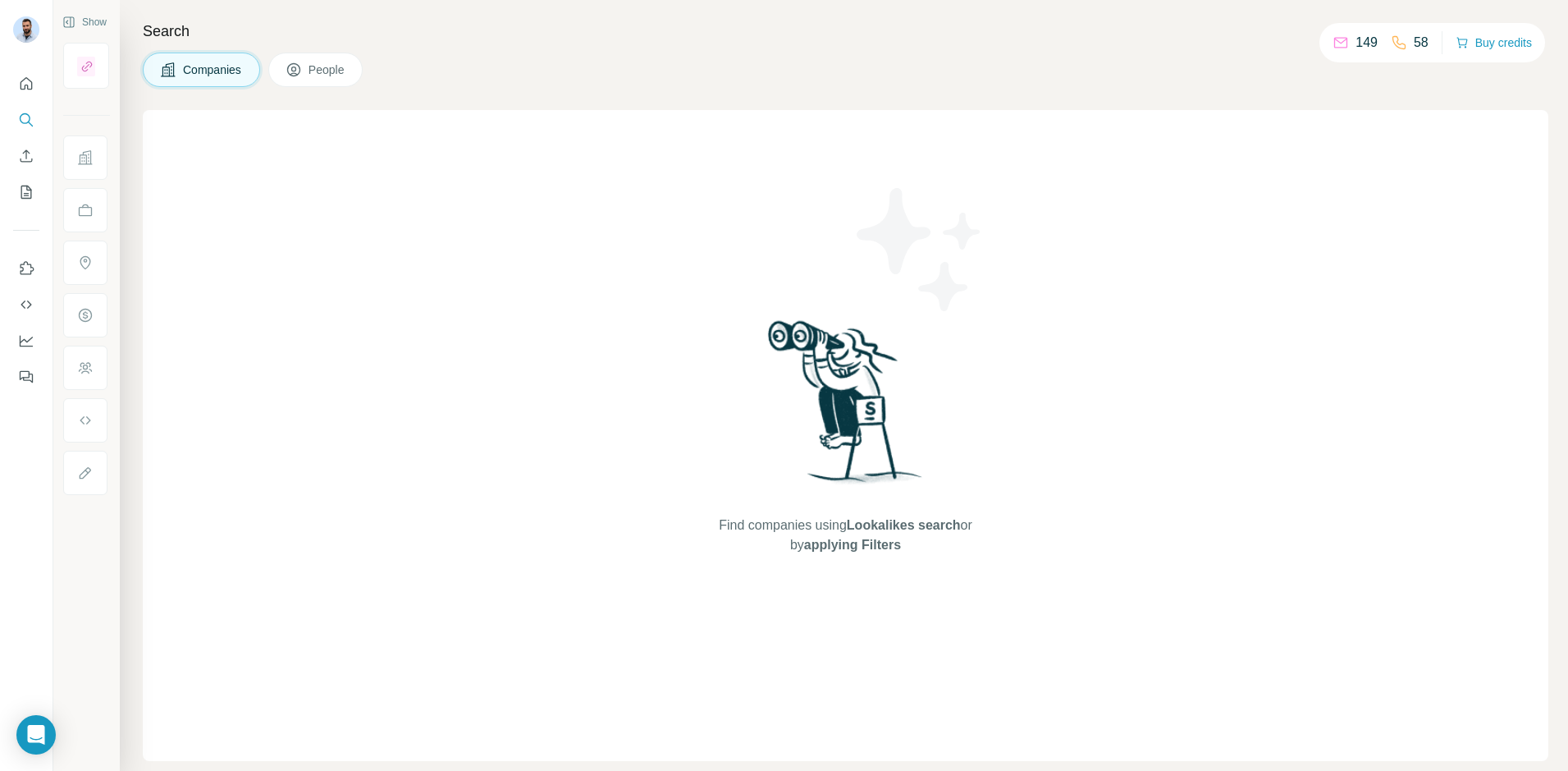
click at [341, 68] on span "People" at bounding box center [327, 70] width 38 height 16
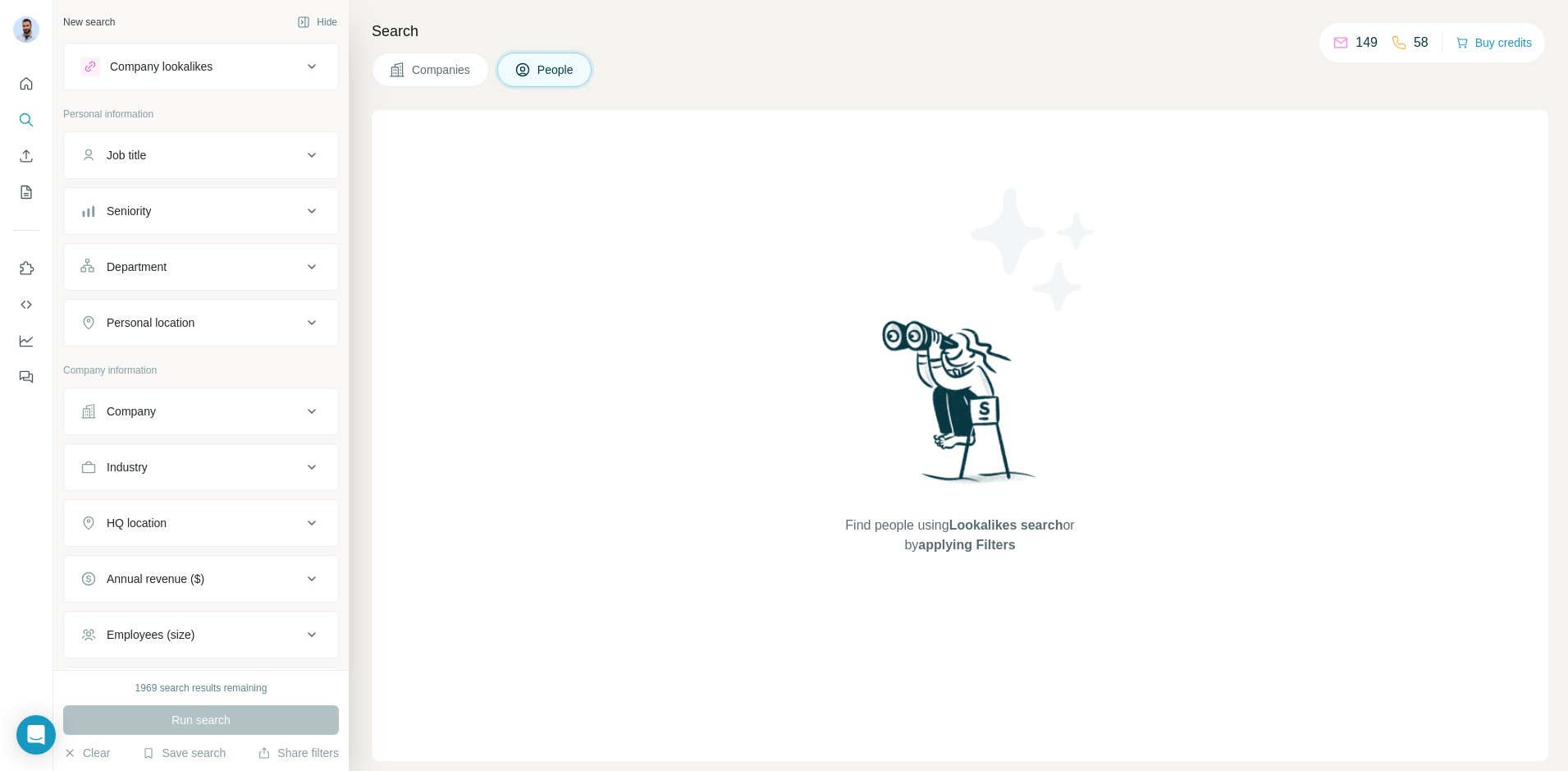
click at [467, 64] on span "Companies" at bounding box center [442, 70] width 60 height 16
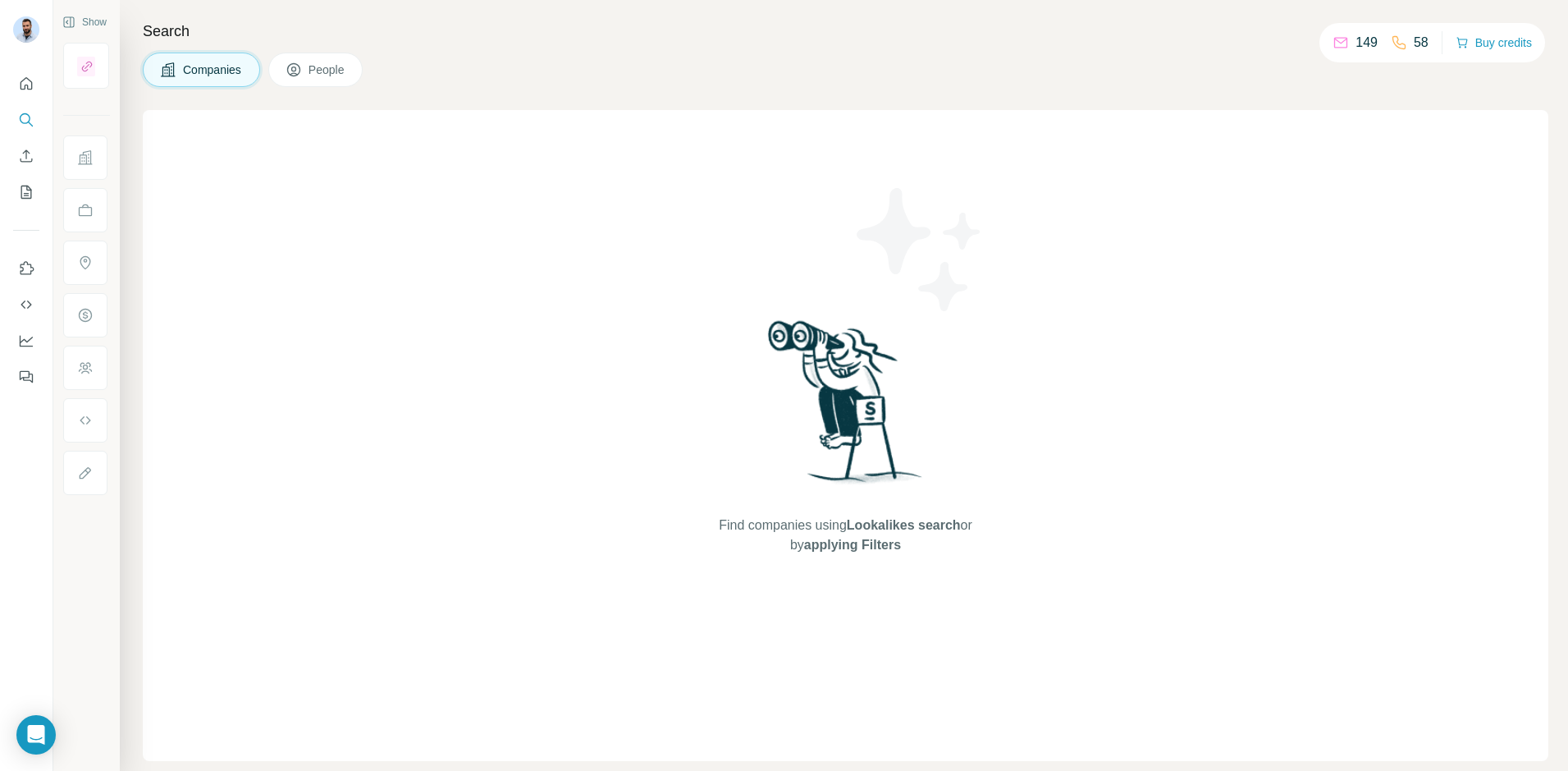
click at [364, 72] on button "People" at bounding box center [315, 70] width 95 height 35
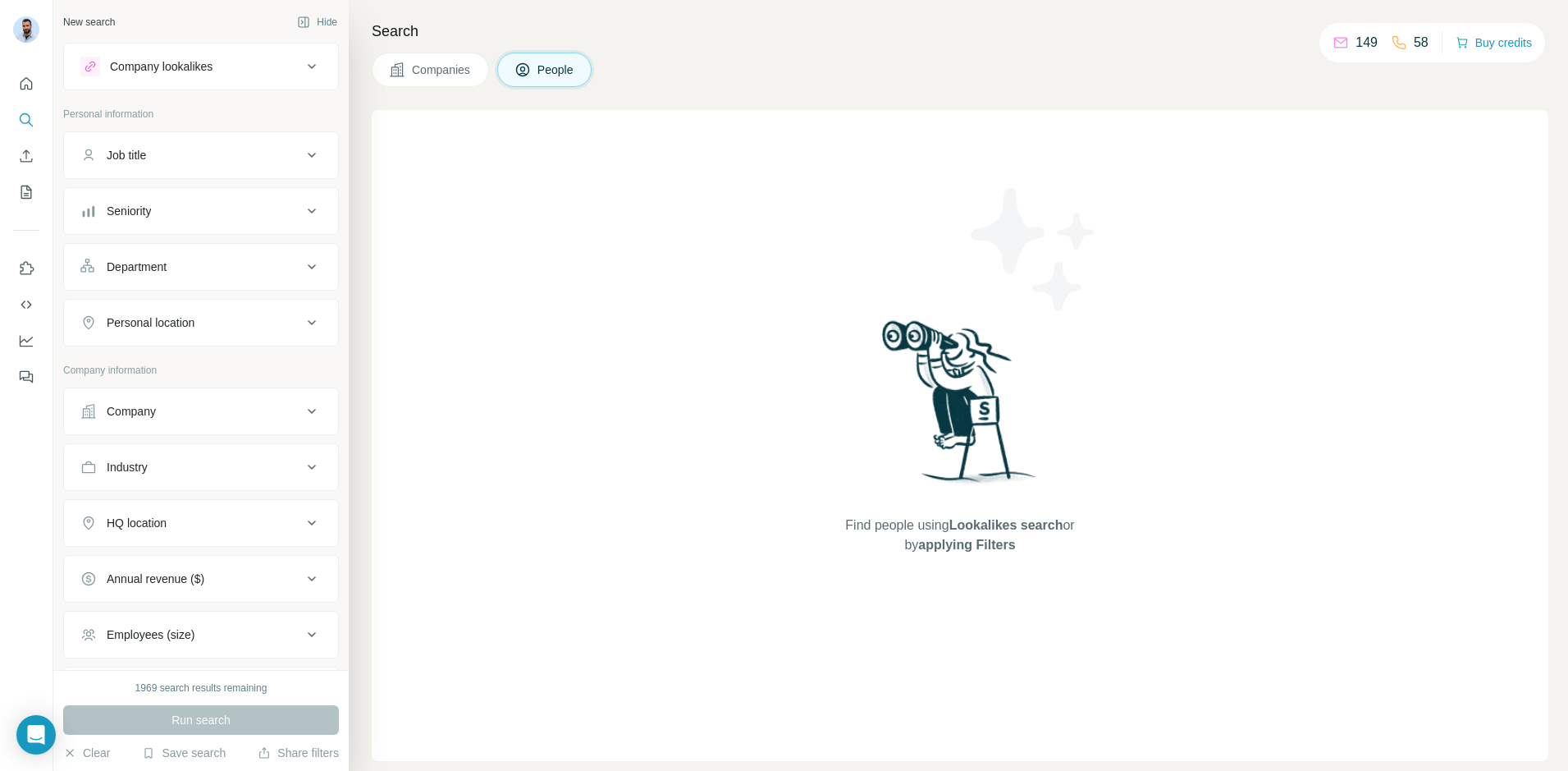
click at [403, 66] on icon at bounding box center [397, 70] width 16 height 16
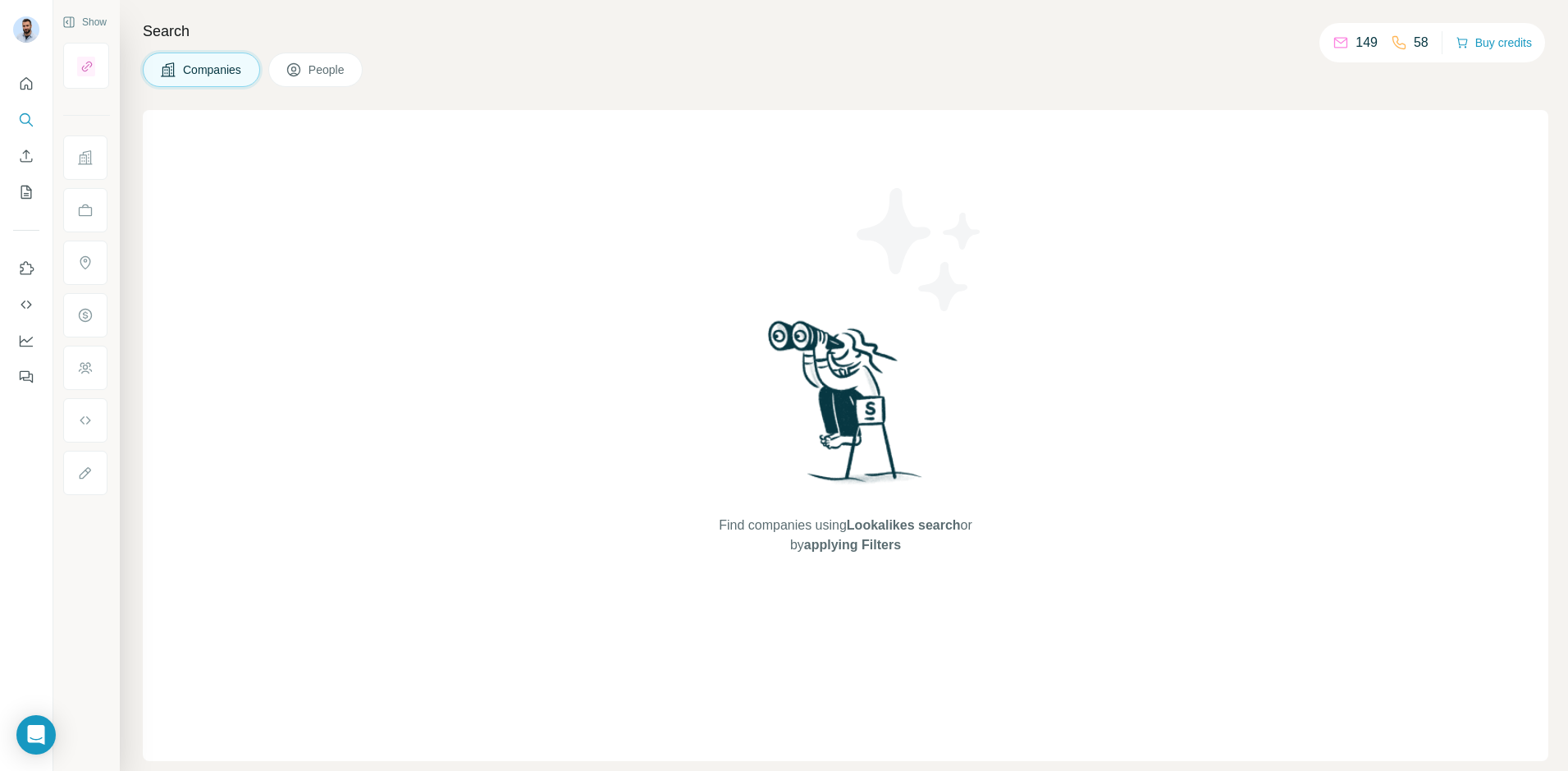
click at [346, 73] on span "People" at bounding box center [327, 70] width 38 height 16
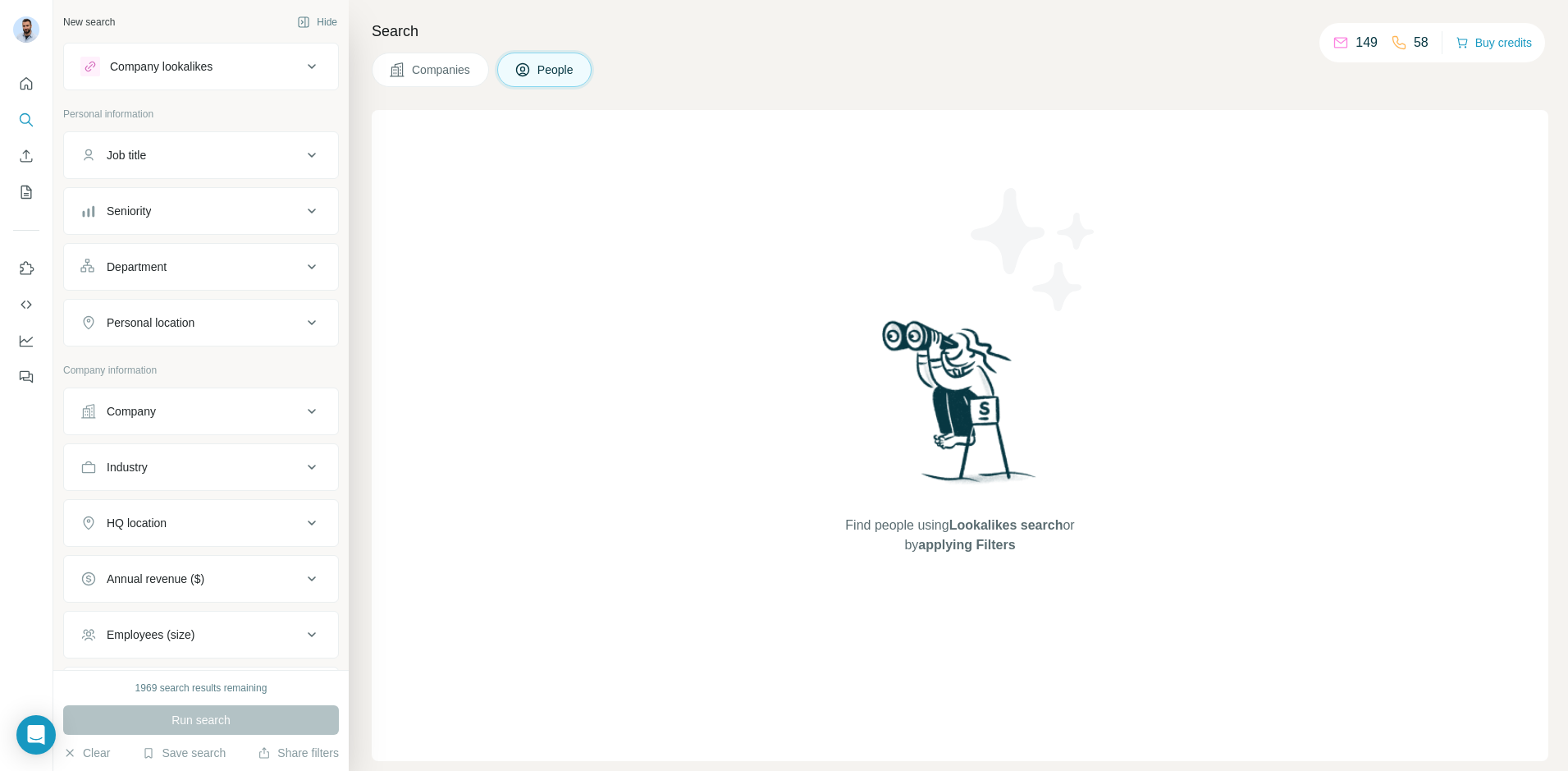
click at [416, 70] on span "Companies" at bounding box center [442, 70] width 60 height 16
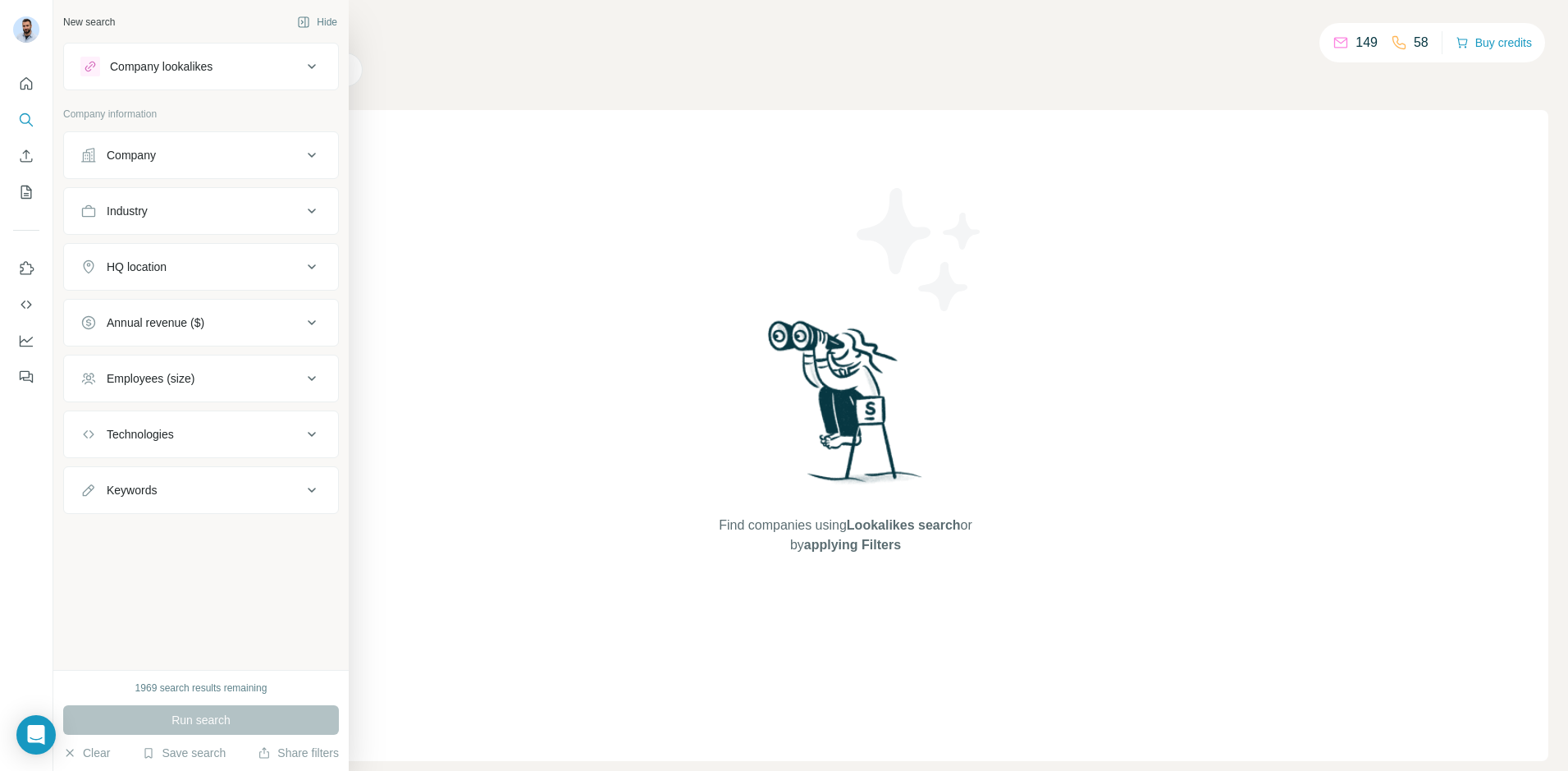
click at [105, 114] on p "Company information" at bounding box center [200, 114] width 275 height 15
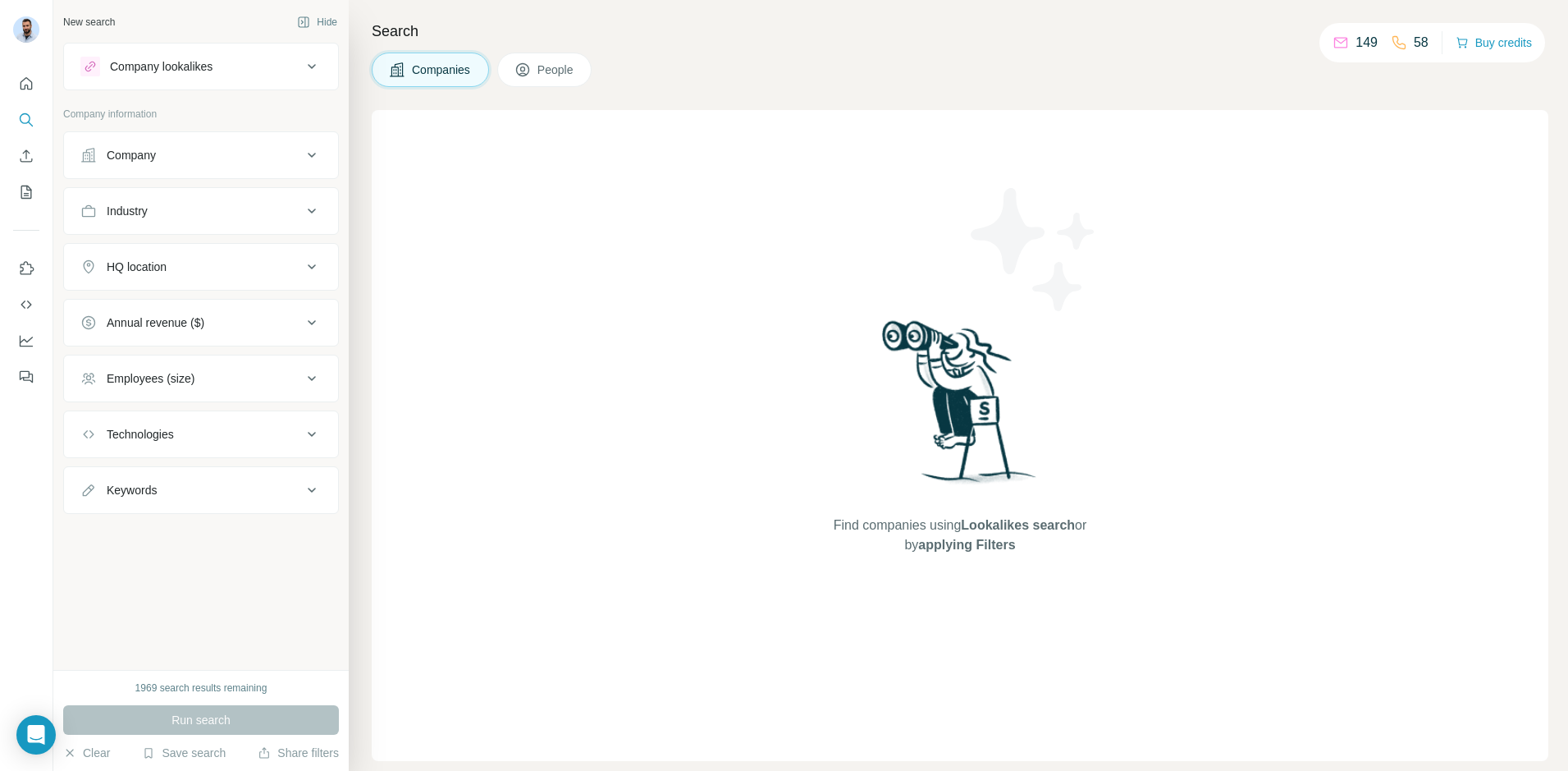
click at [557, 73] on span "People" at bounding box center [556, 70] width 38 height 16
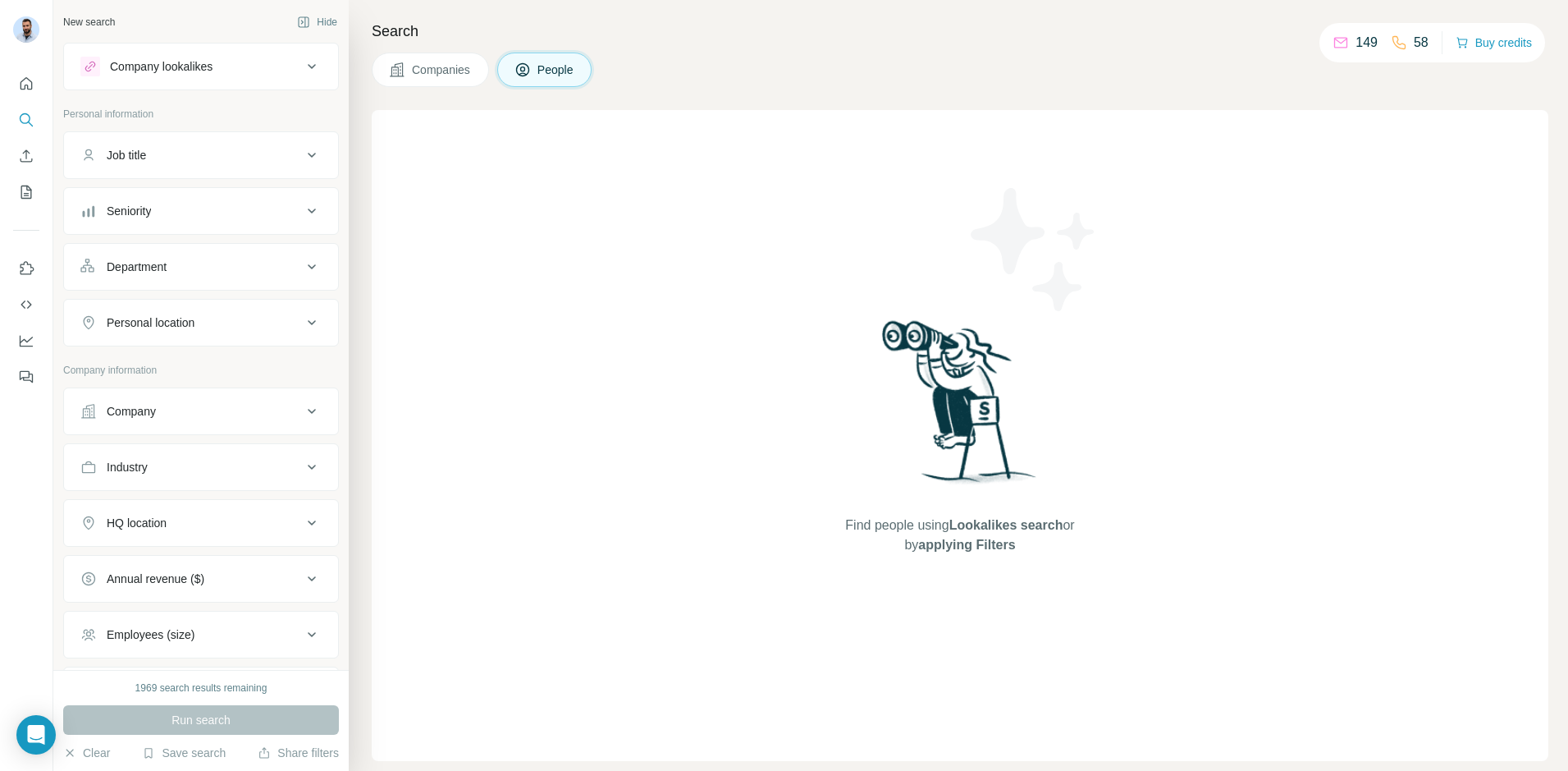
click at [444, 79] on button "Companies" at bounding box center [430, 70] width 117 height 35
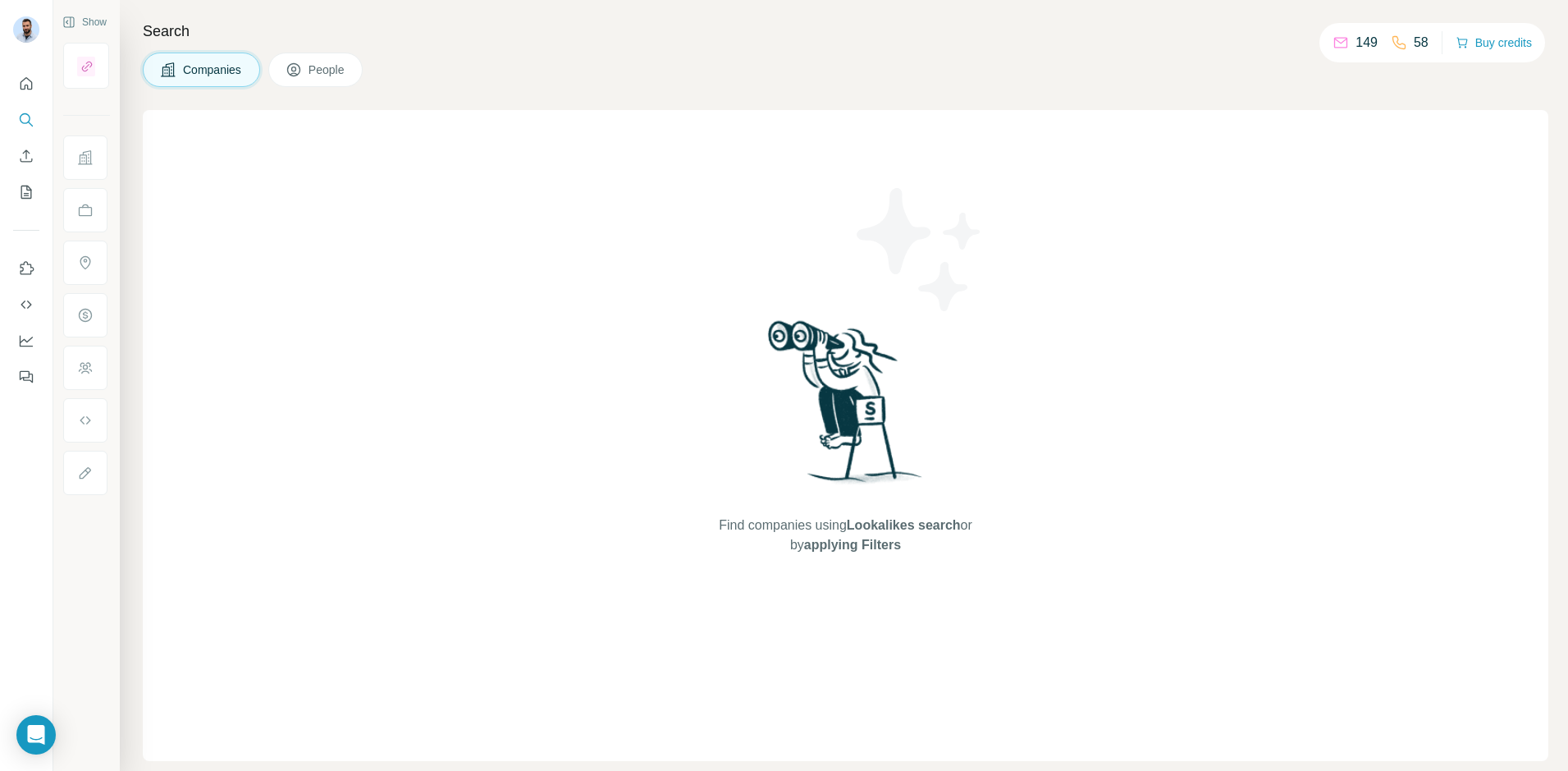
click at [346, 74] on span "People" at bounding box center [327, 70] width 38 height 16
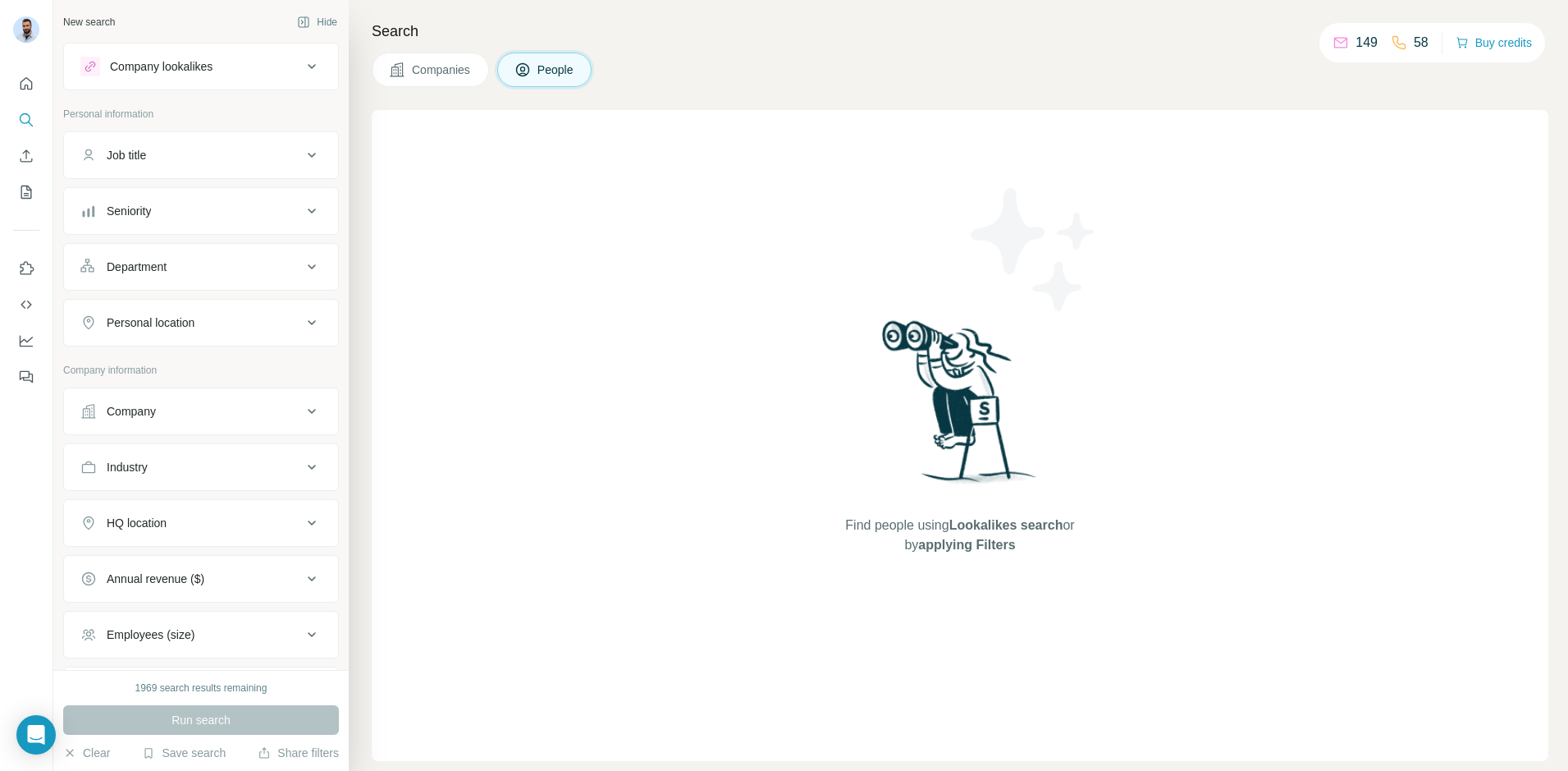
click at [441, 80] on button "Companies" at bounding box center [430, 70] width 117 height 35
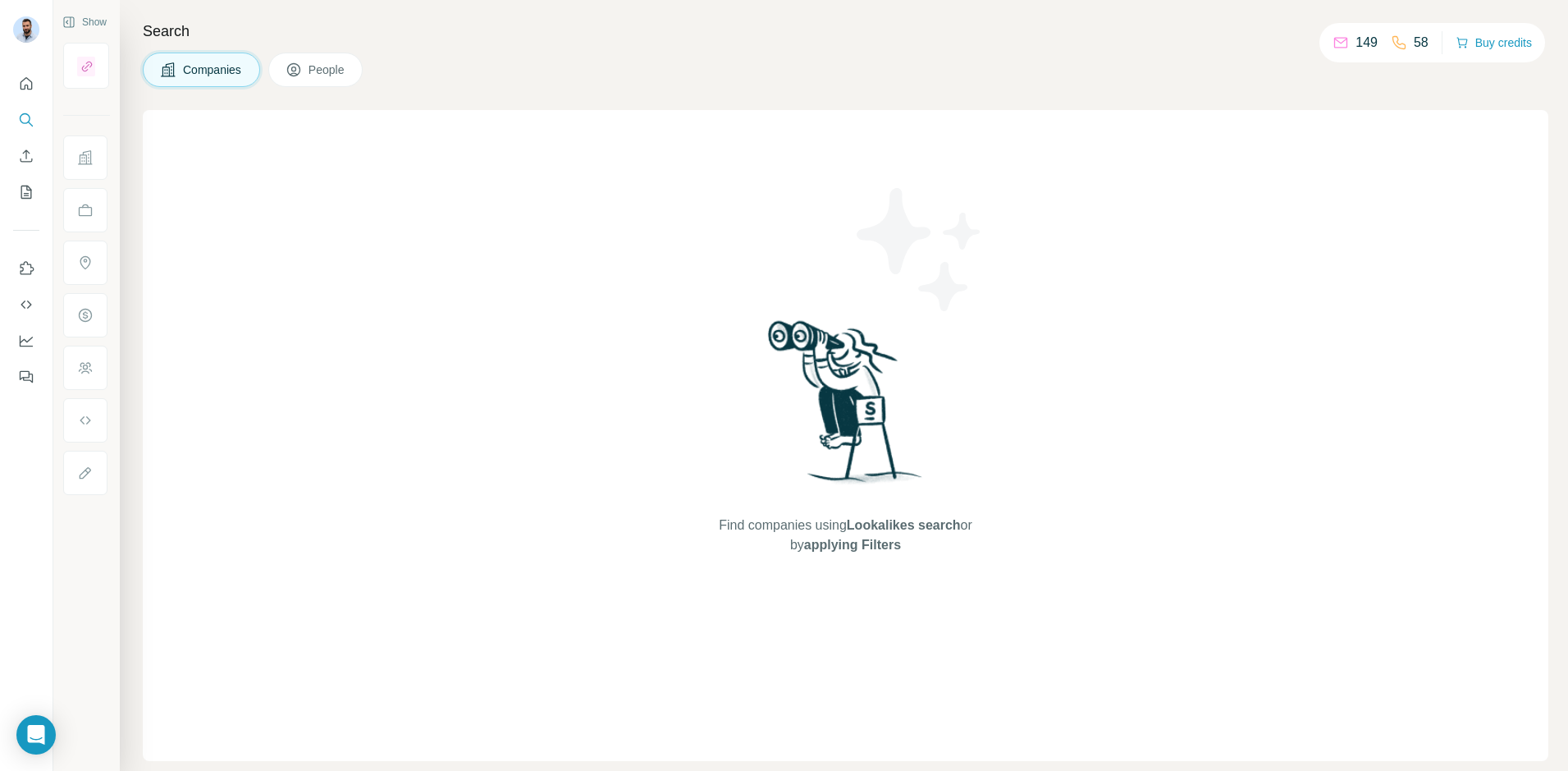
click at [337, 75] on span "People" at bounding box center [327, 70] width 38 height 16
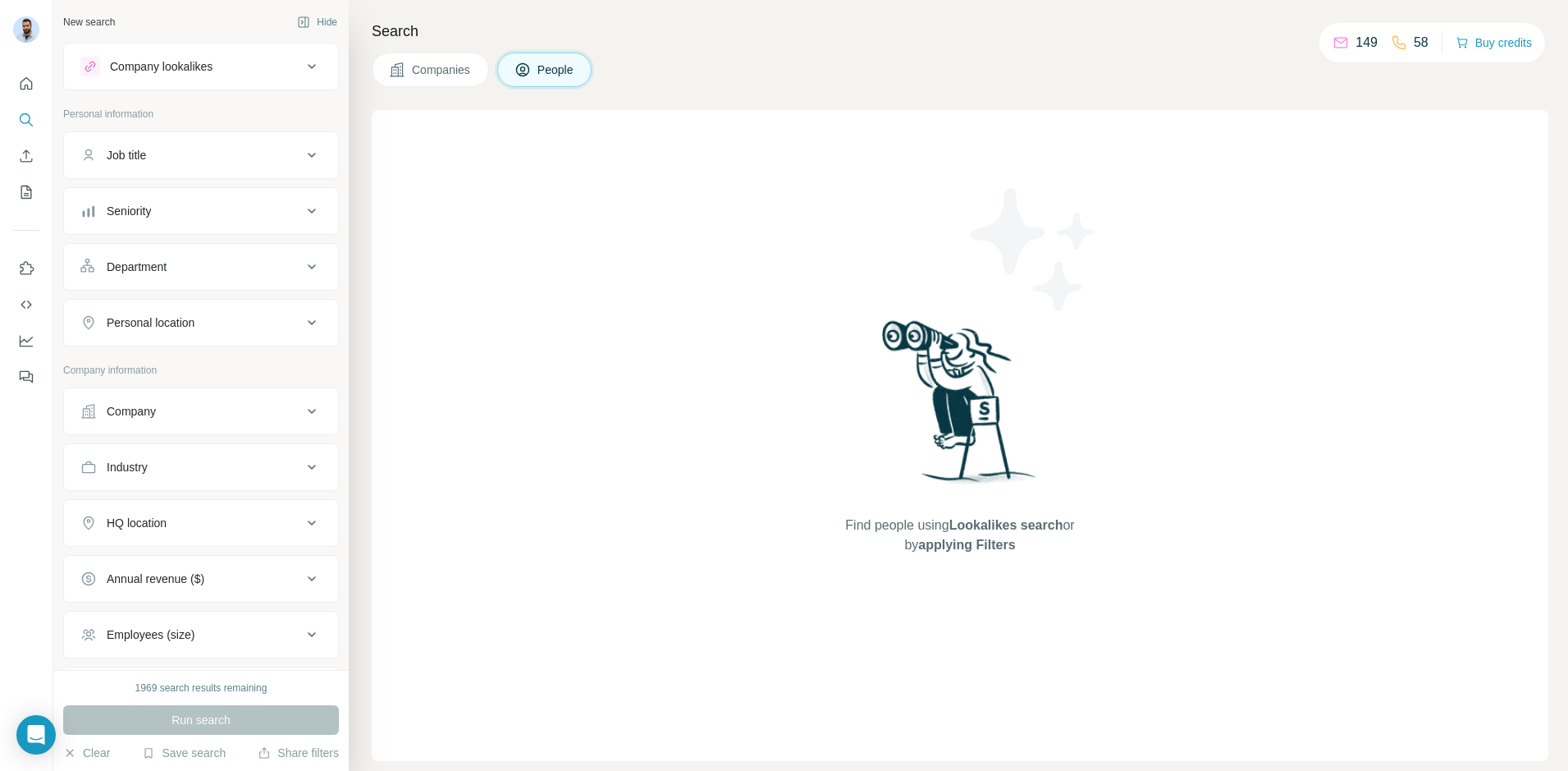
click at [430, 72] on span "Companies" at bounding box center [442, 70] width 60 height 16
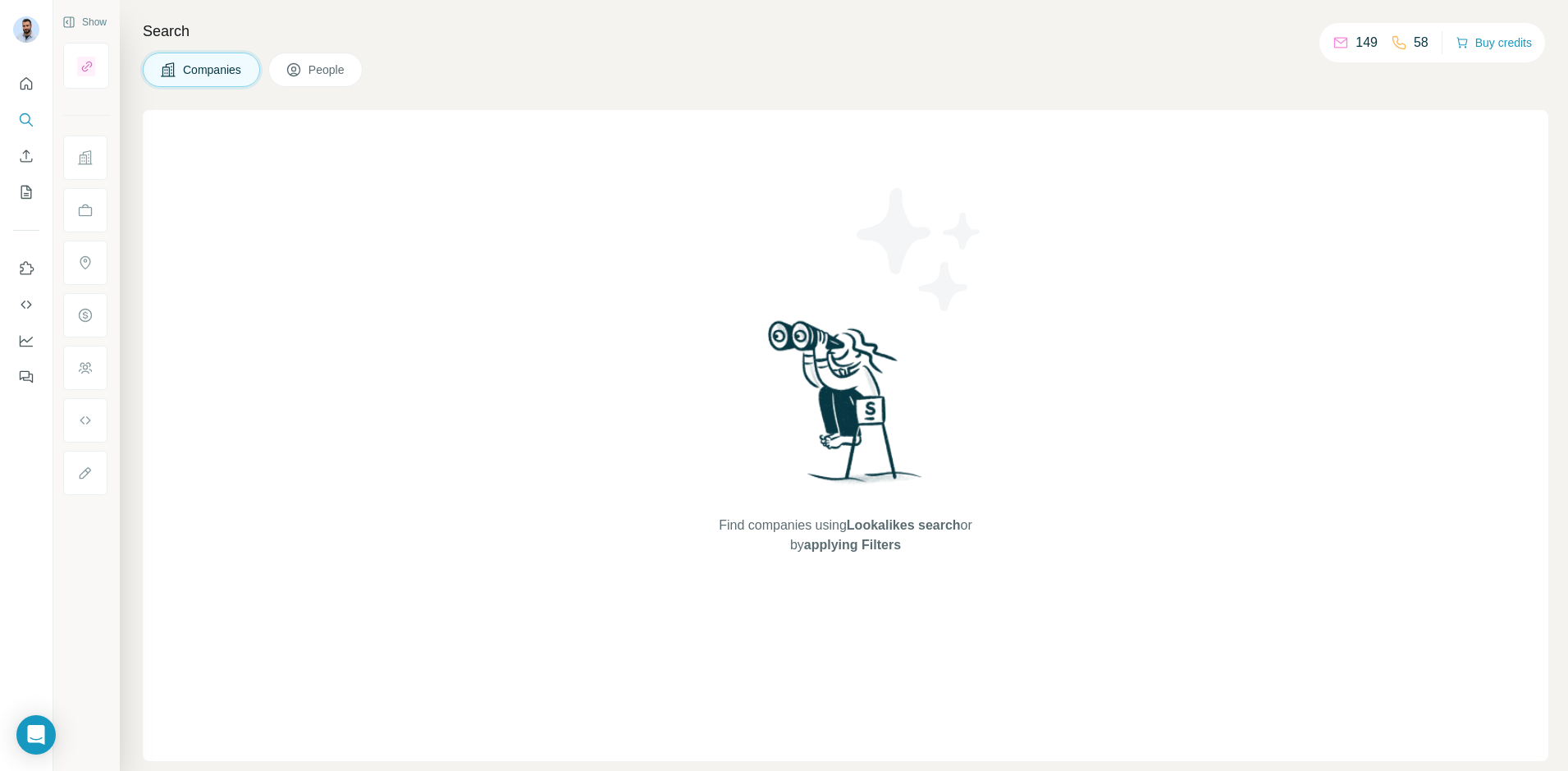
click at [334, 81] on button "People" at bounding box center [315, 70] width 95 height 35
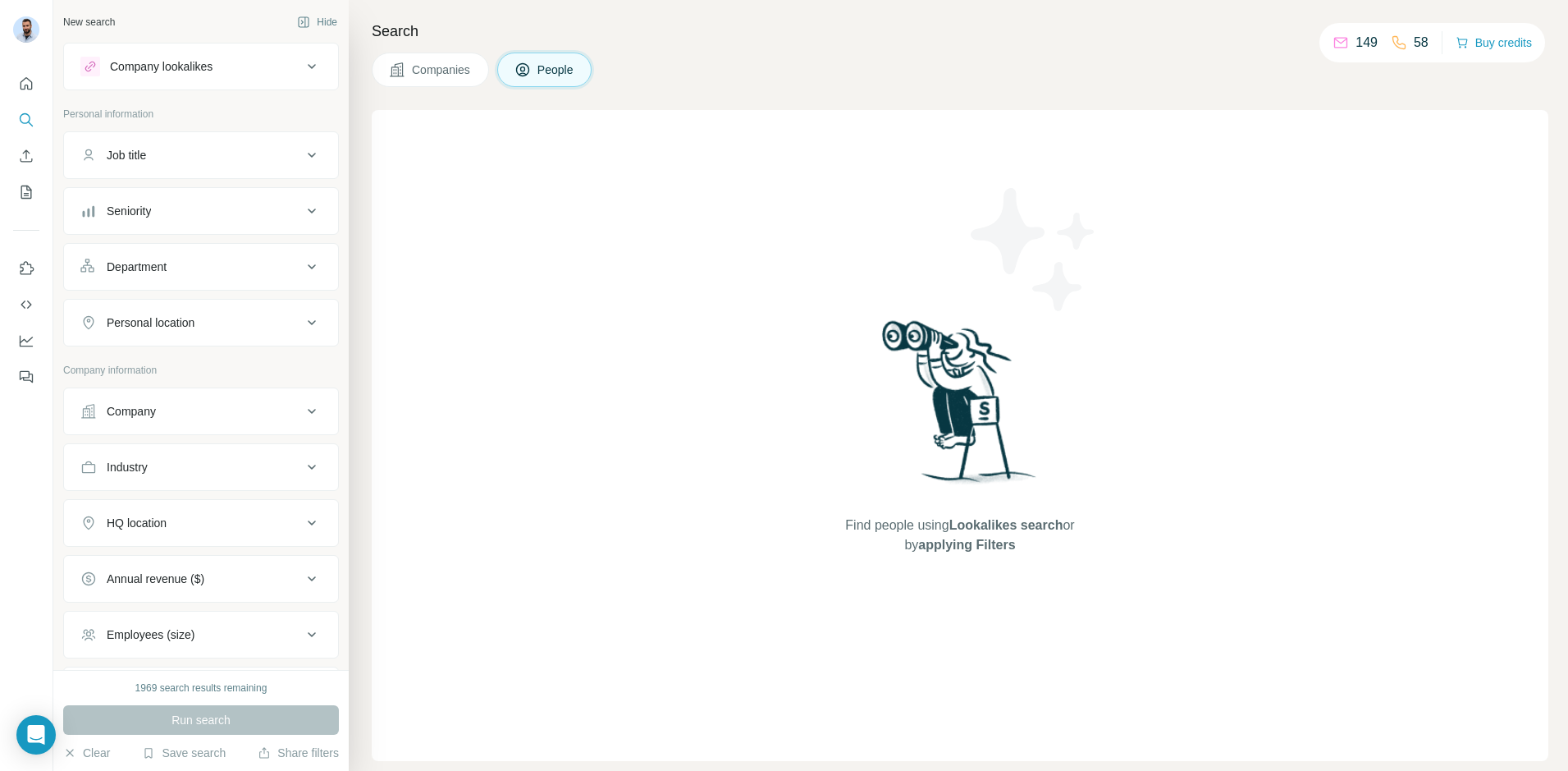
click at [429, 71] on span "Companies" at bounding box center [442, 70] width 60 height 16
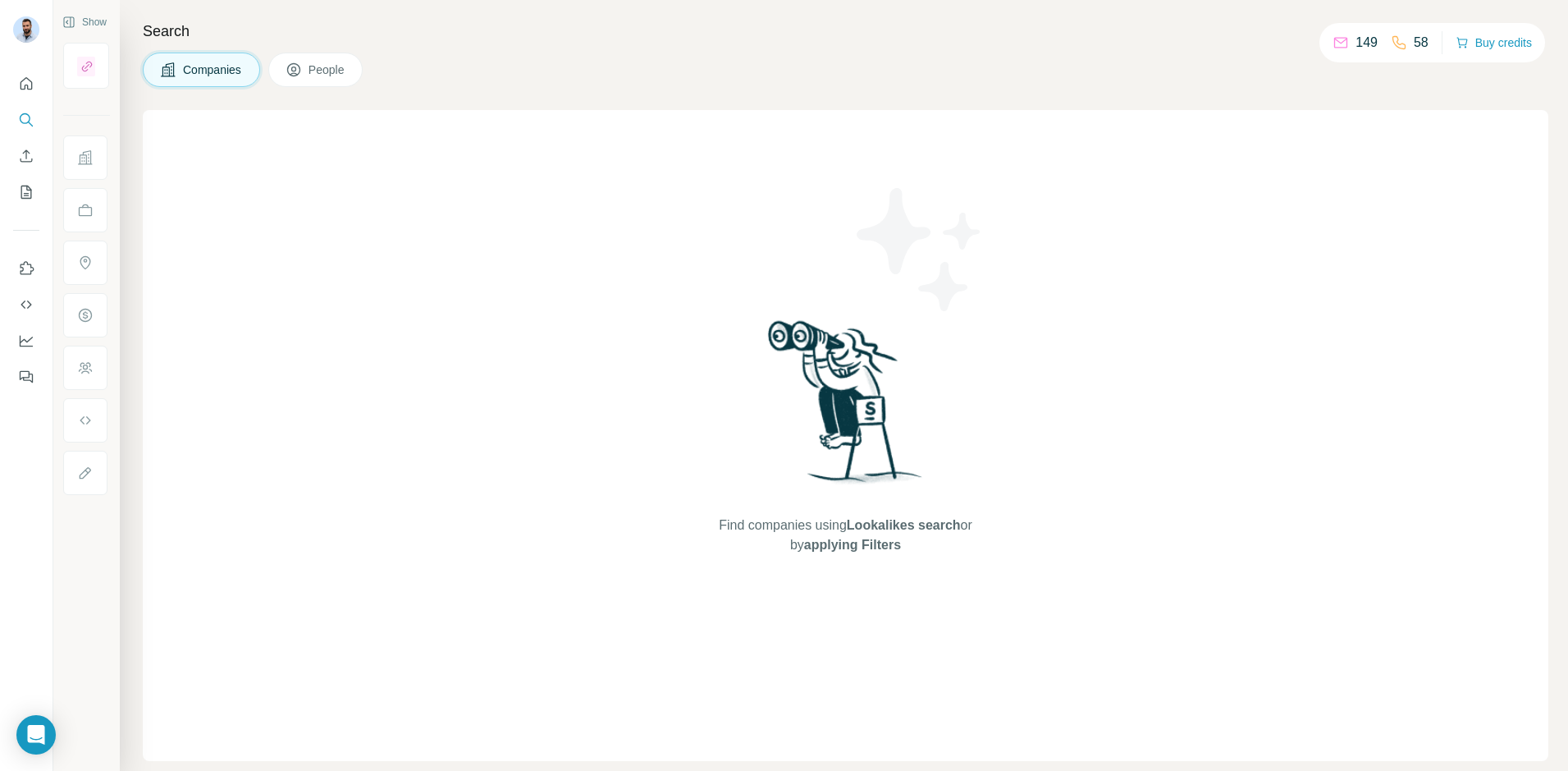
click at [335, 75] on span "People" at bounding box center [327, 70] width 38 height 16
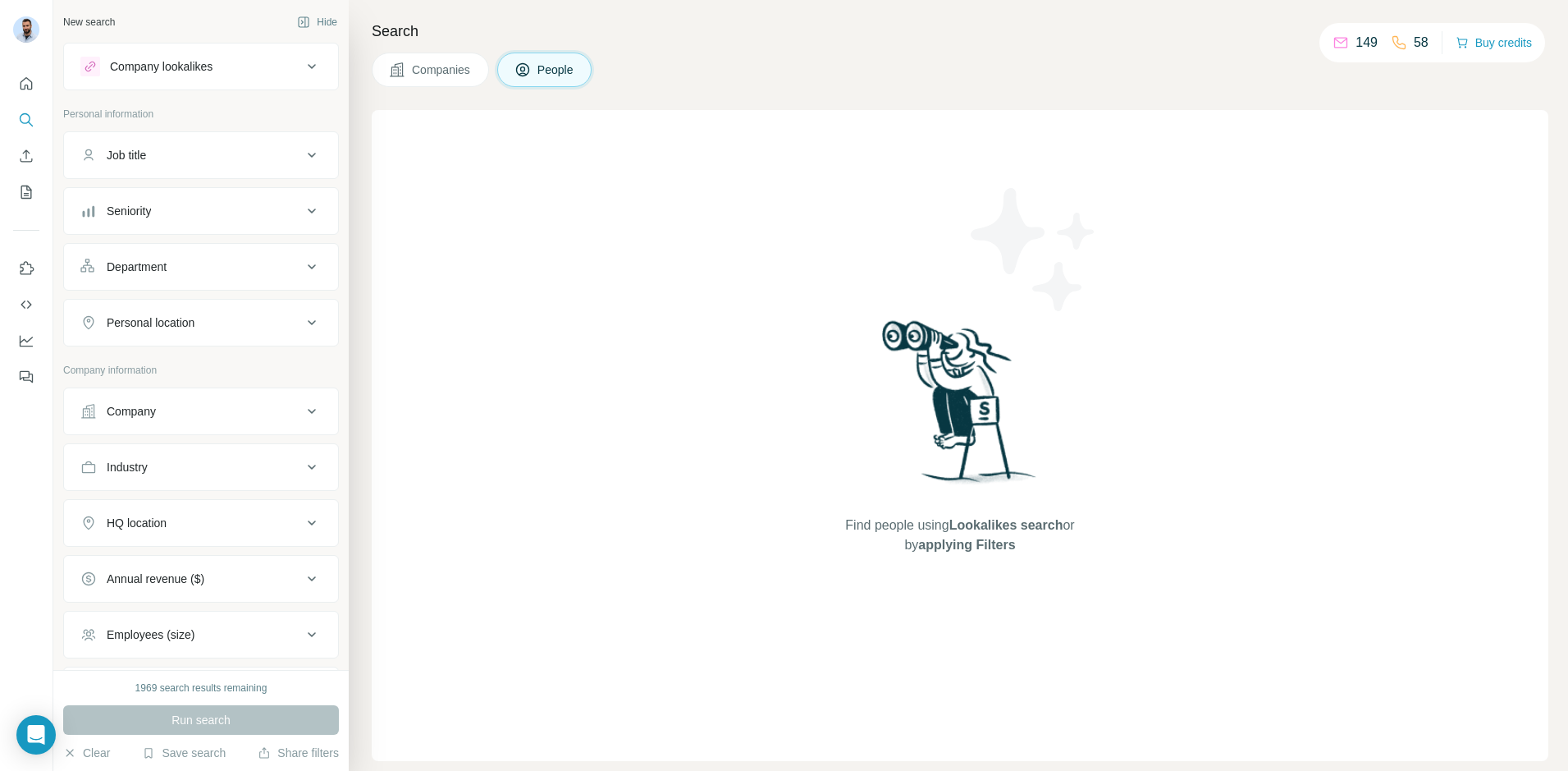
click at [434, 72] on span "Companies" at bounding box center [442, 70] width 60 height 16
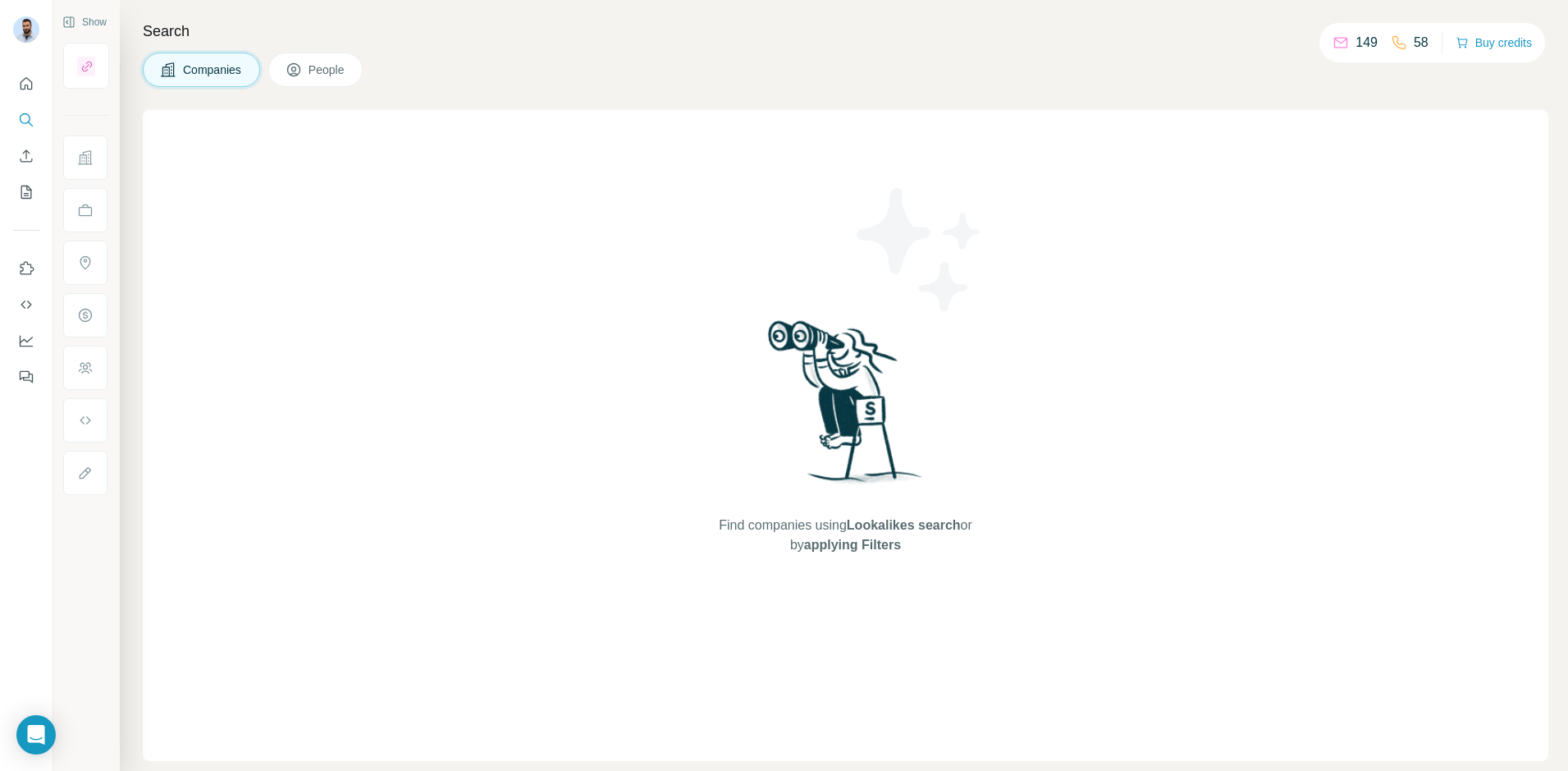
click at [354, 72] on button "People" at bounding box center [315, 70] width 95 height 35
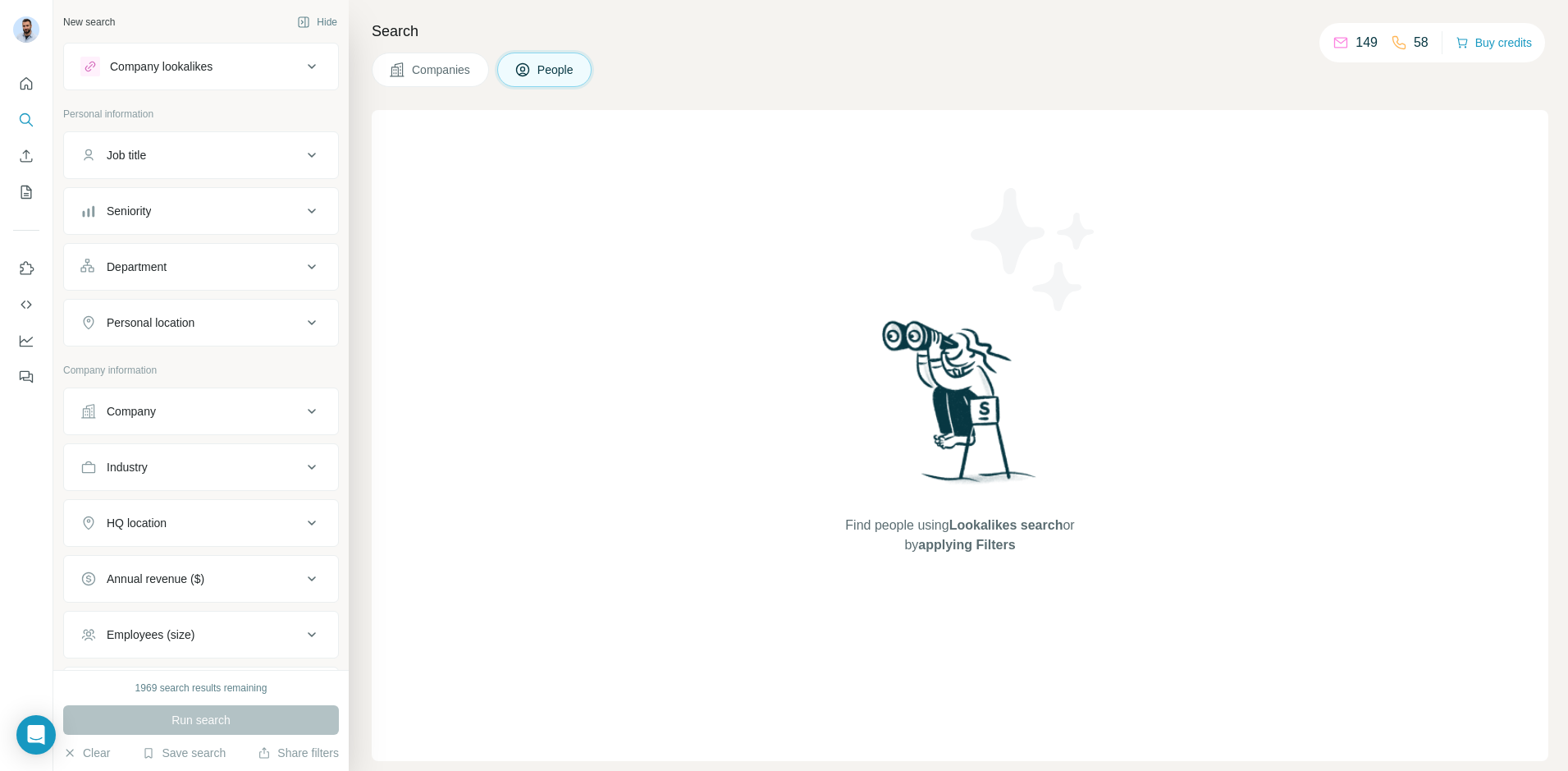
click at [459, 68] on span "Companies" at bounding box center [442, 70] width 60 height 16
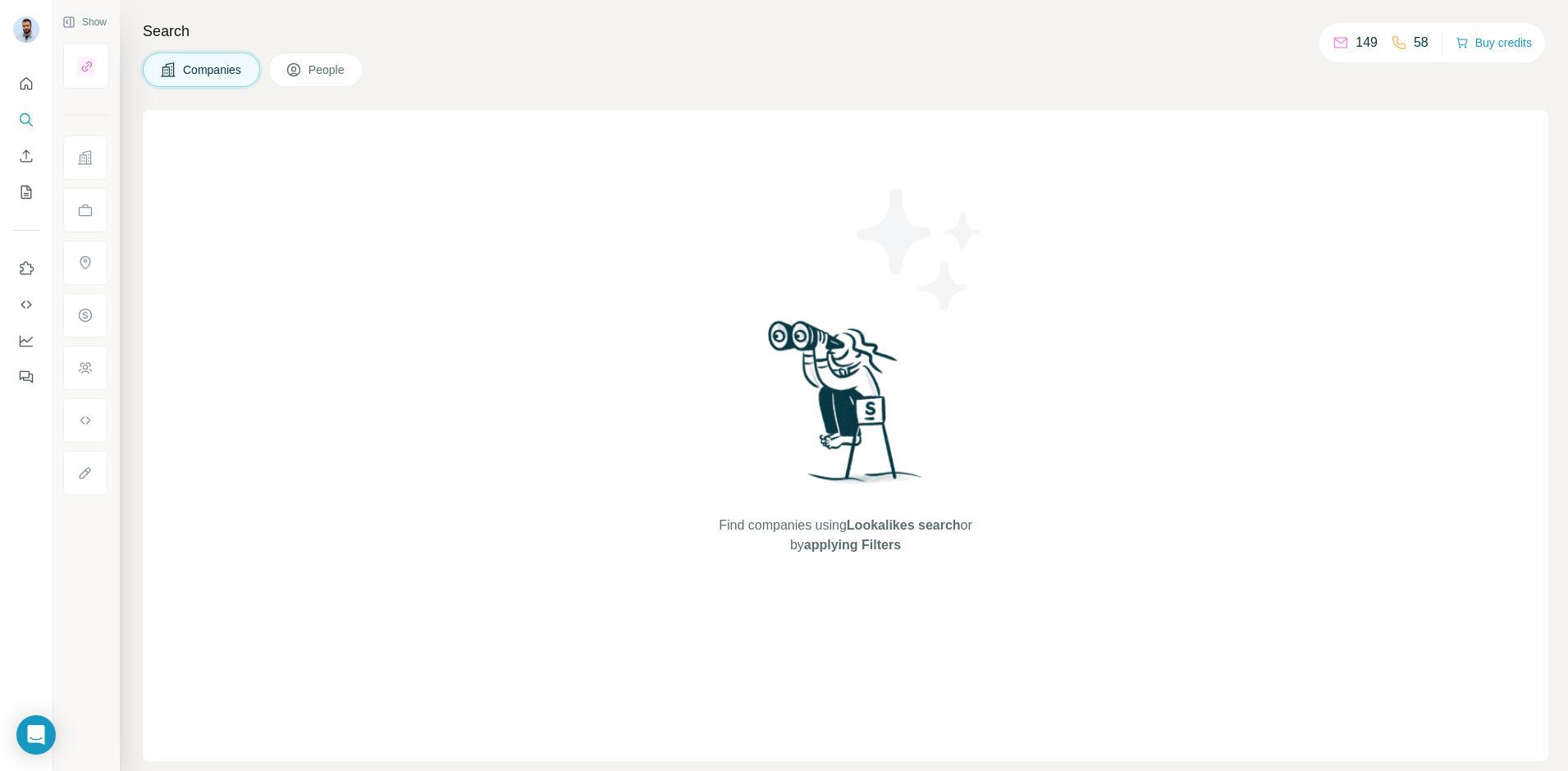
click at [359, 72] on button "People" at bounding box center [315, 70] width 95 height 35
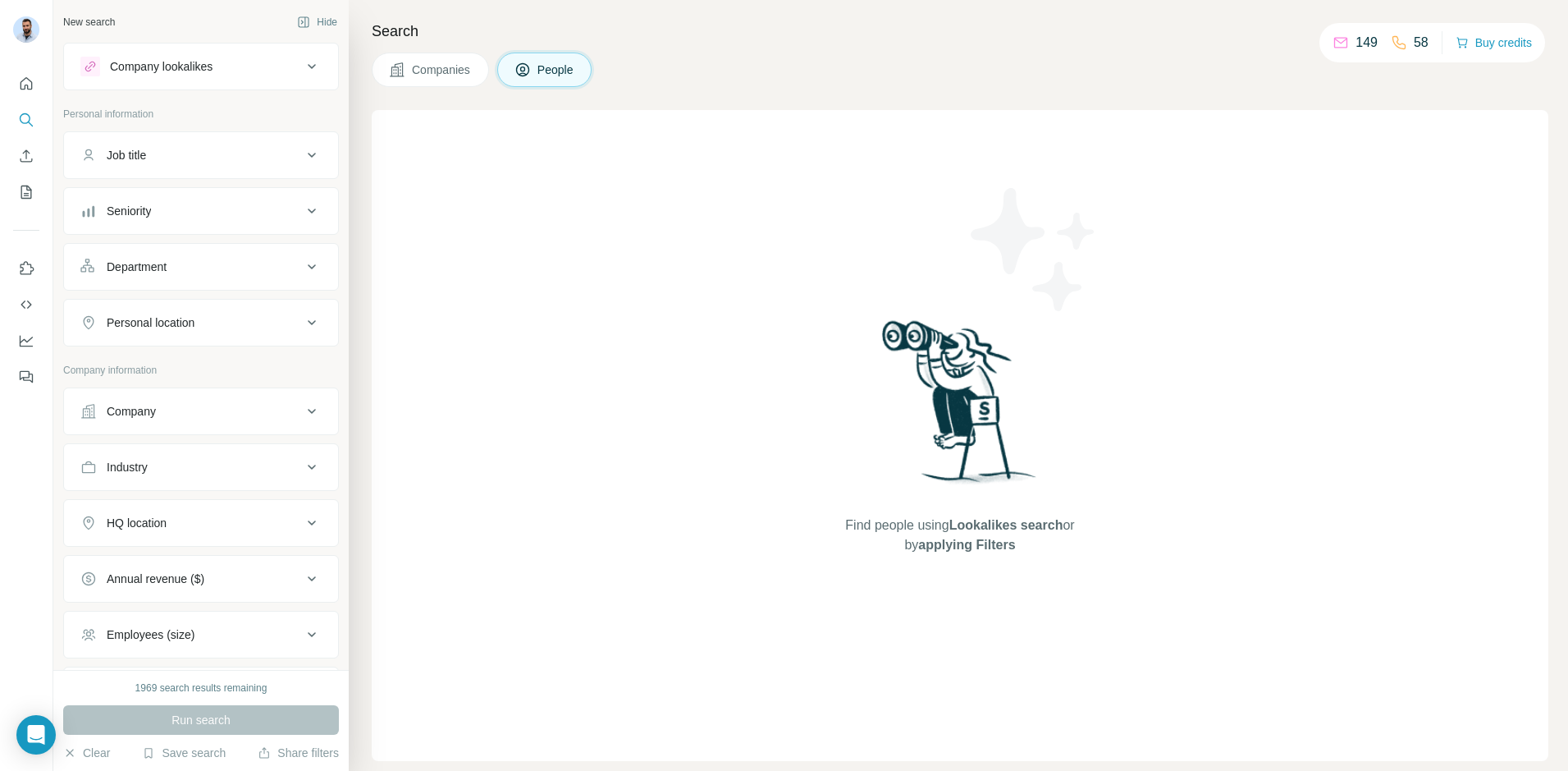
click at [375, 72] on button "Companies" at bounding box center [430, 70] width 117 height 35
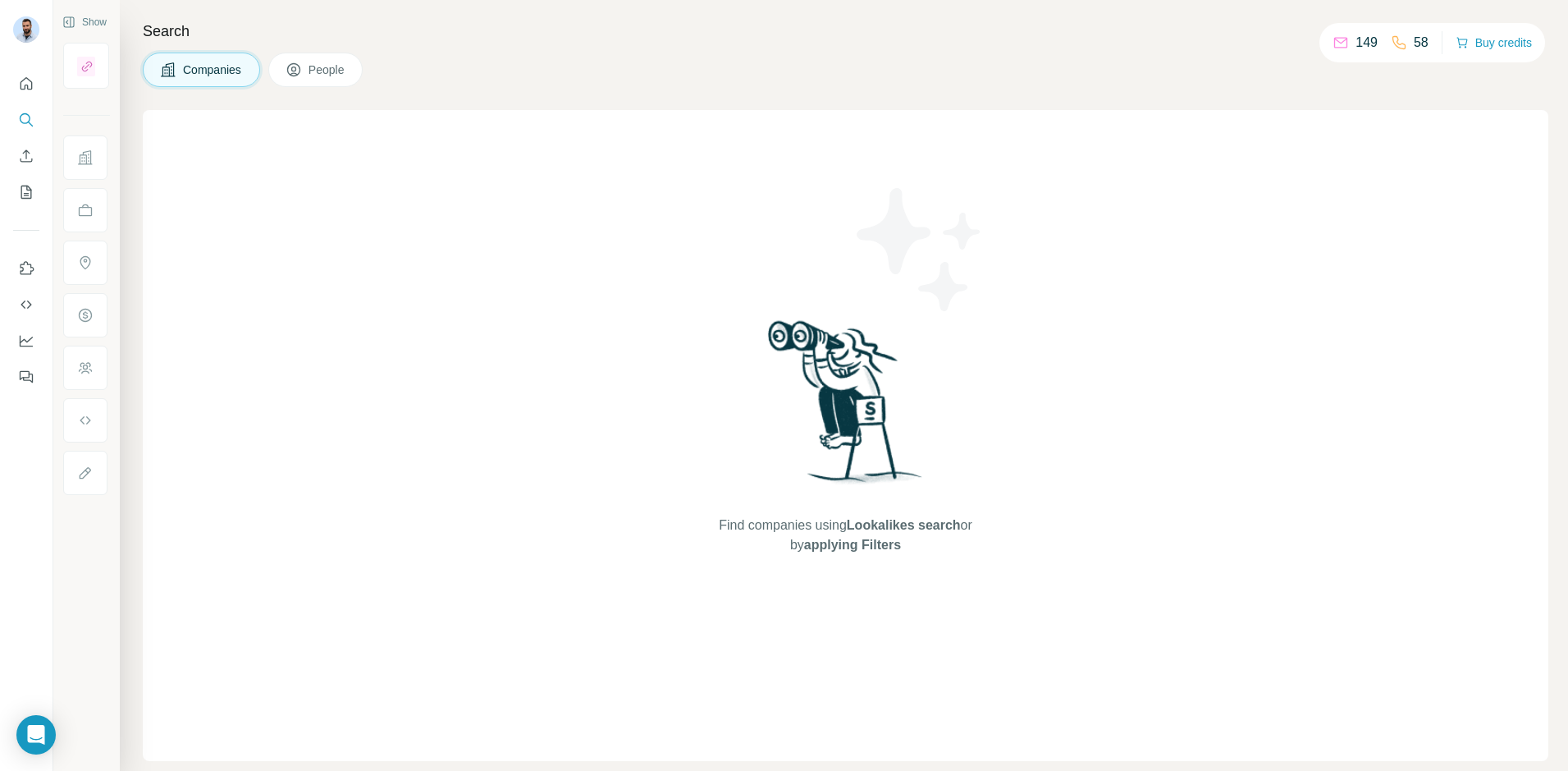
click at [357, 72] on button "People" at bounding box center [315, 70] width 95 height 35
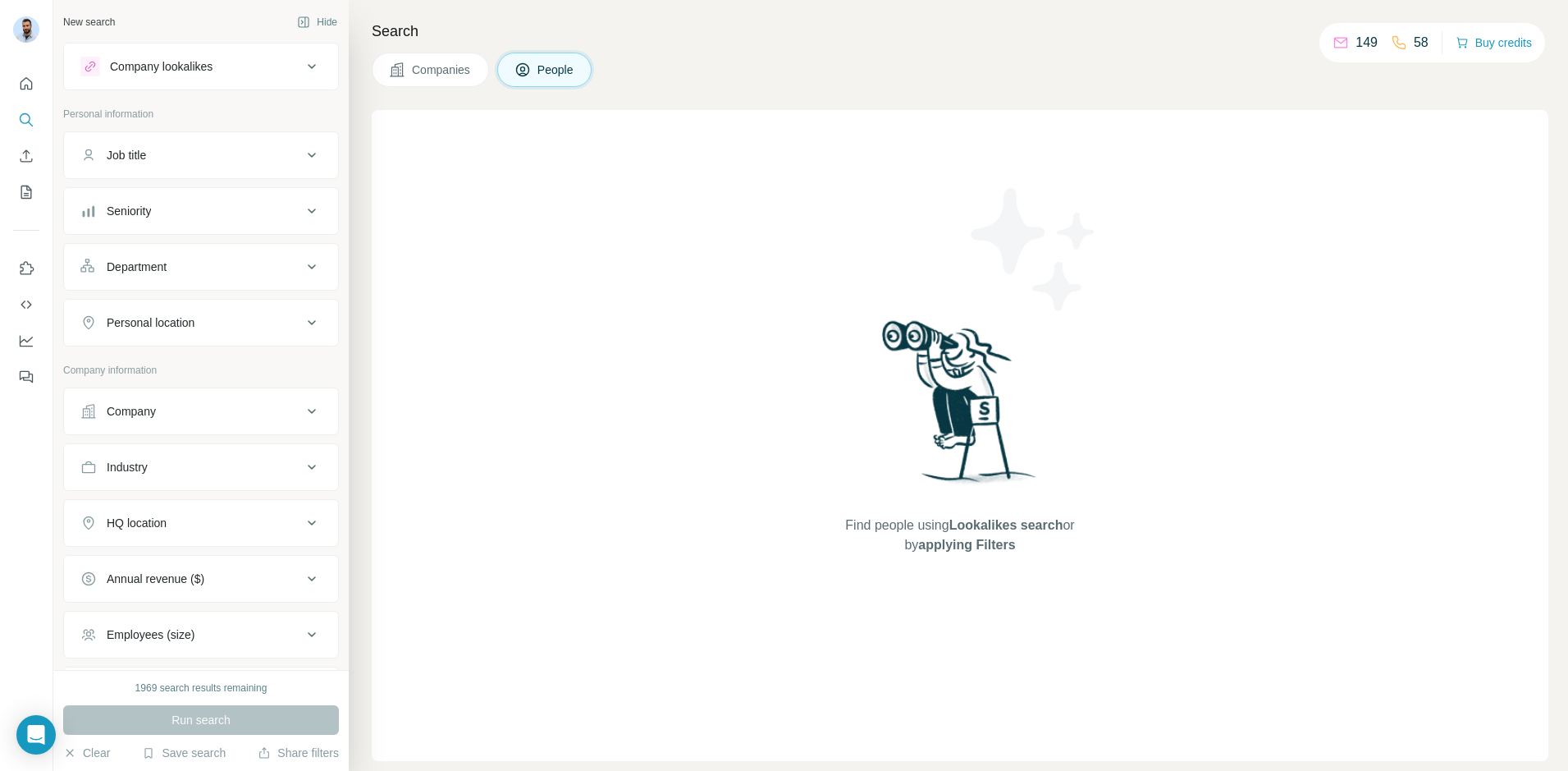
click at [415, 73] on span "Companies" at bounding box center [442, 70] width 60 height 16
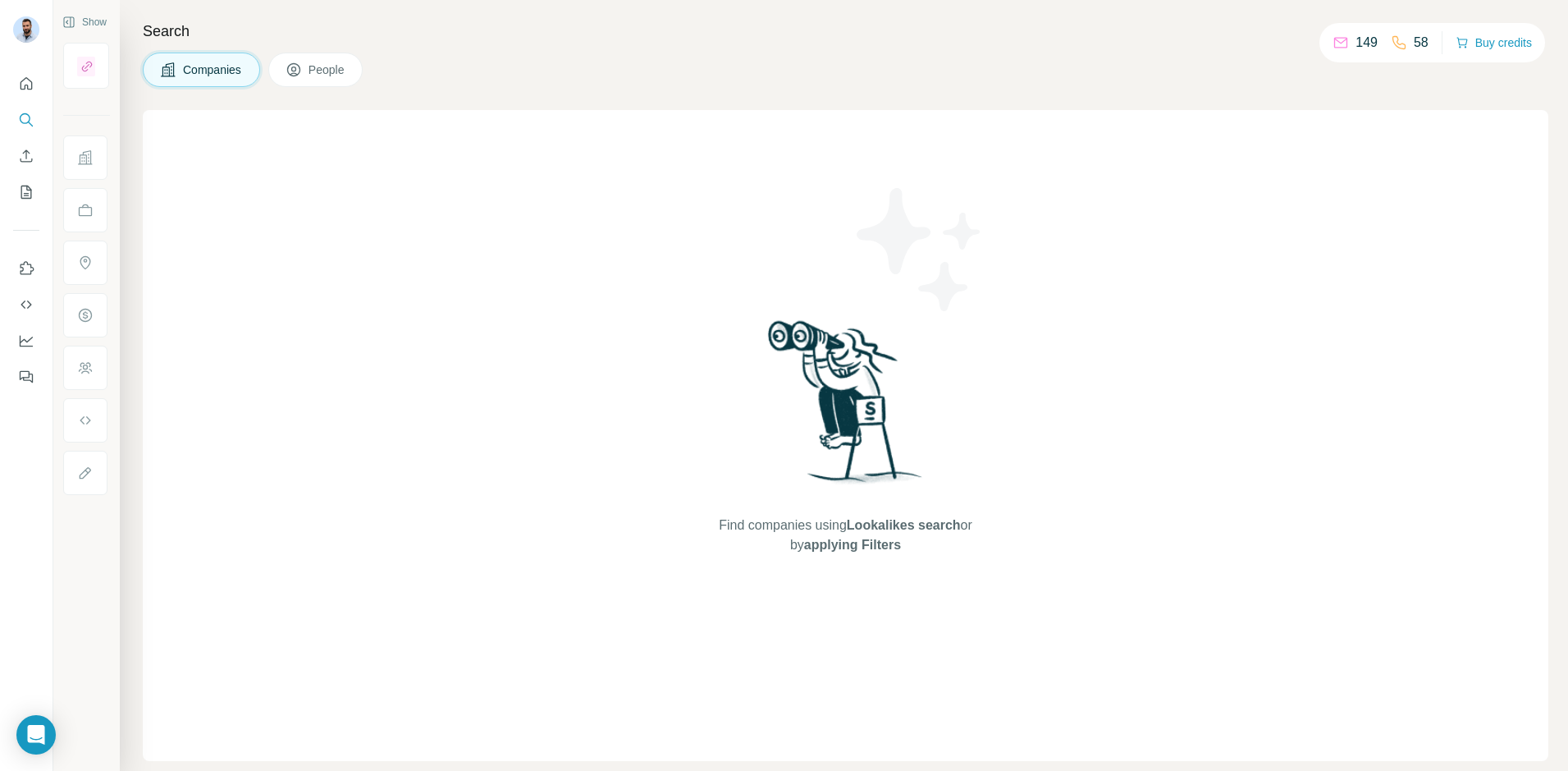
click at [358, 74] on button "People" at bounding box center [315, 70] width 95 height 35
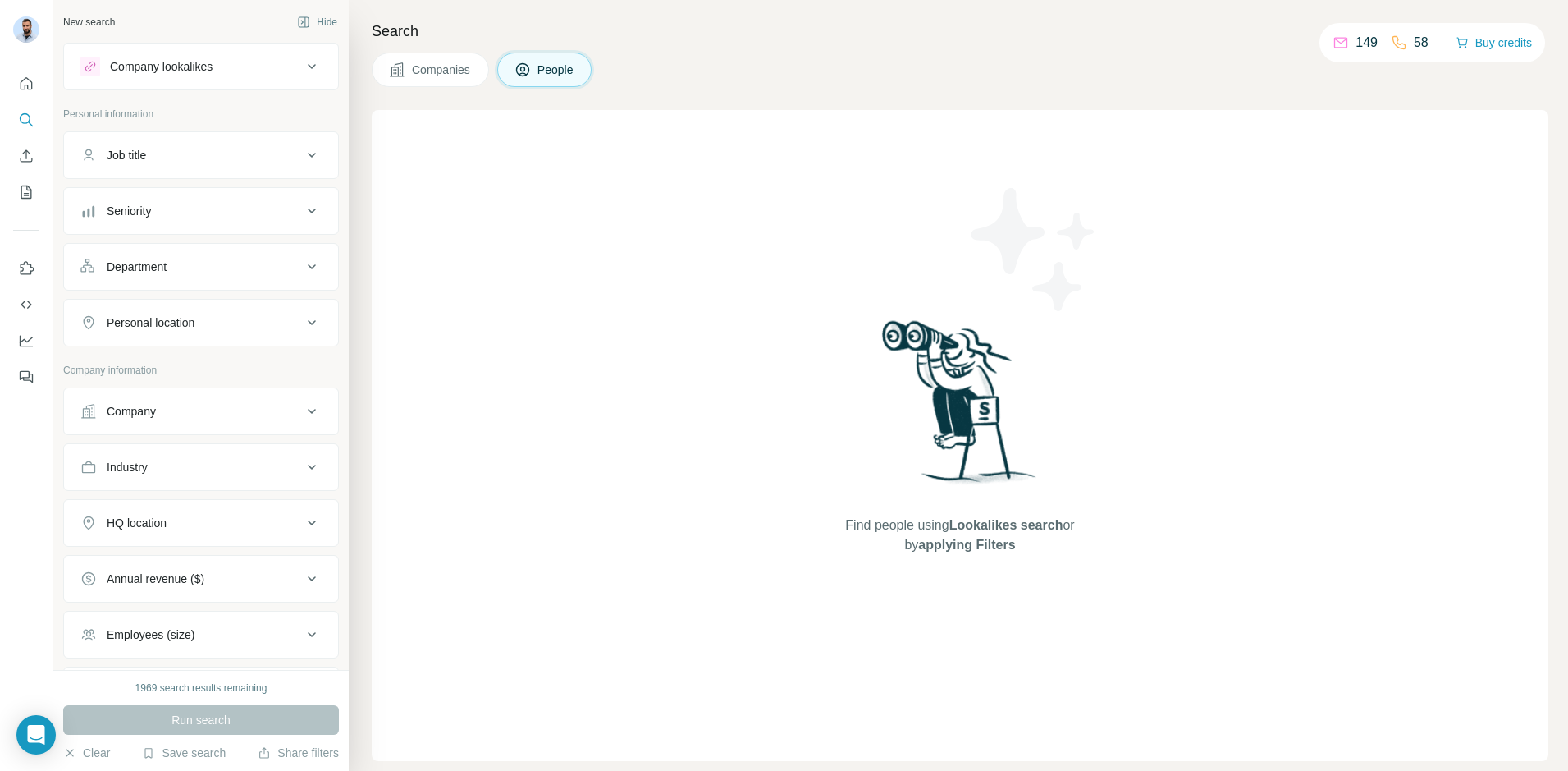
click at [405, 75] on button "Companies" at bounding box center [430, 70] width 117 height 35
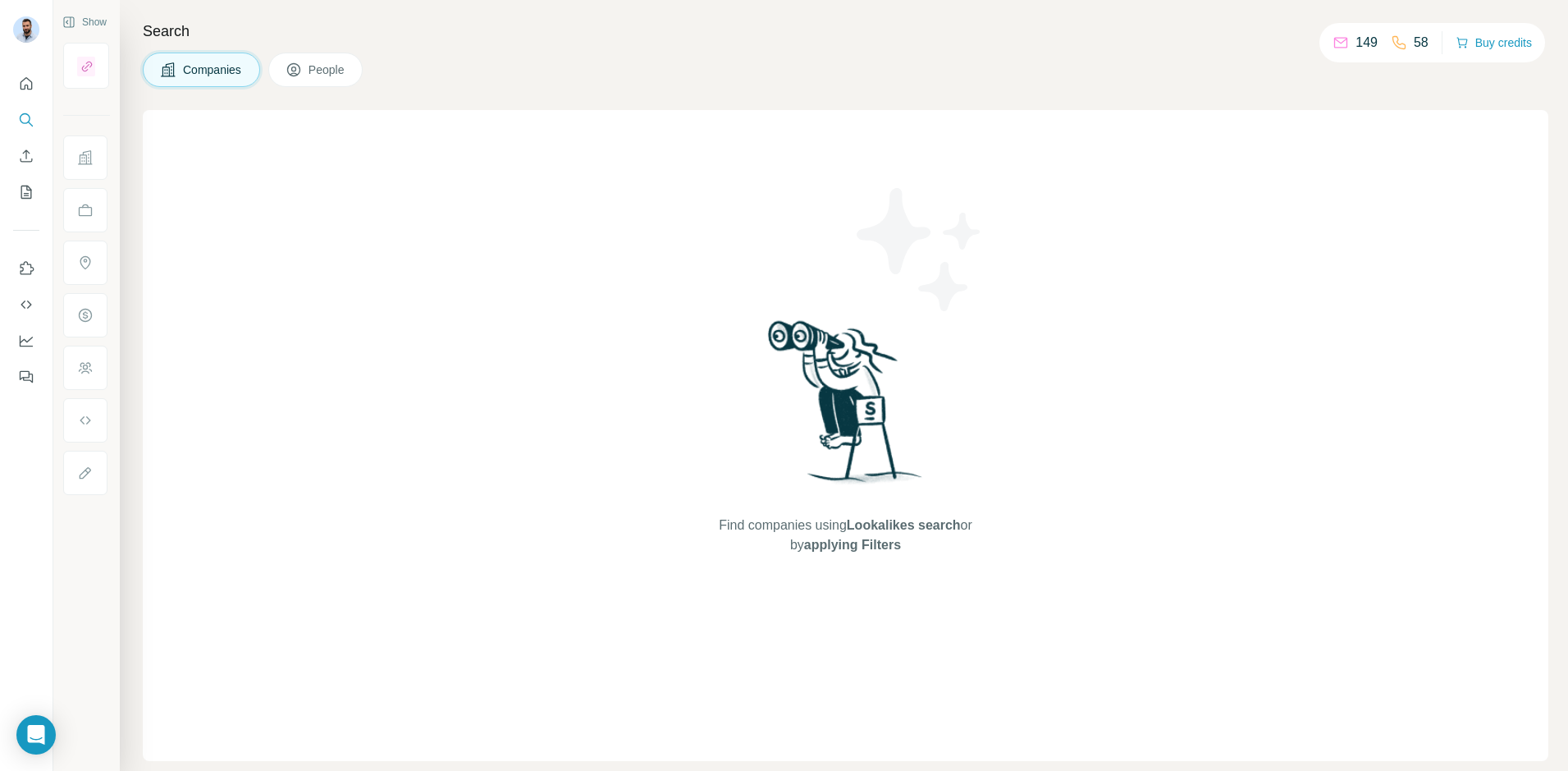
click at [346, 75] on span "People" at bounding box center [327, 70] width 38 height 16
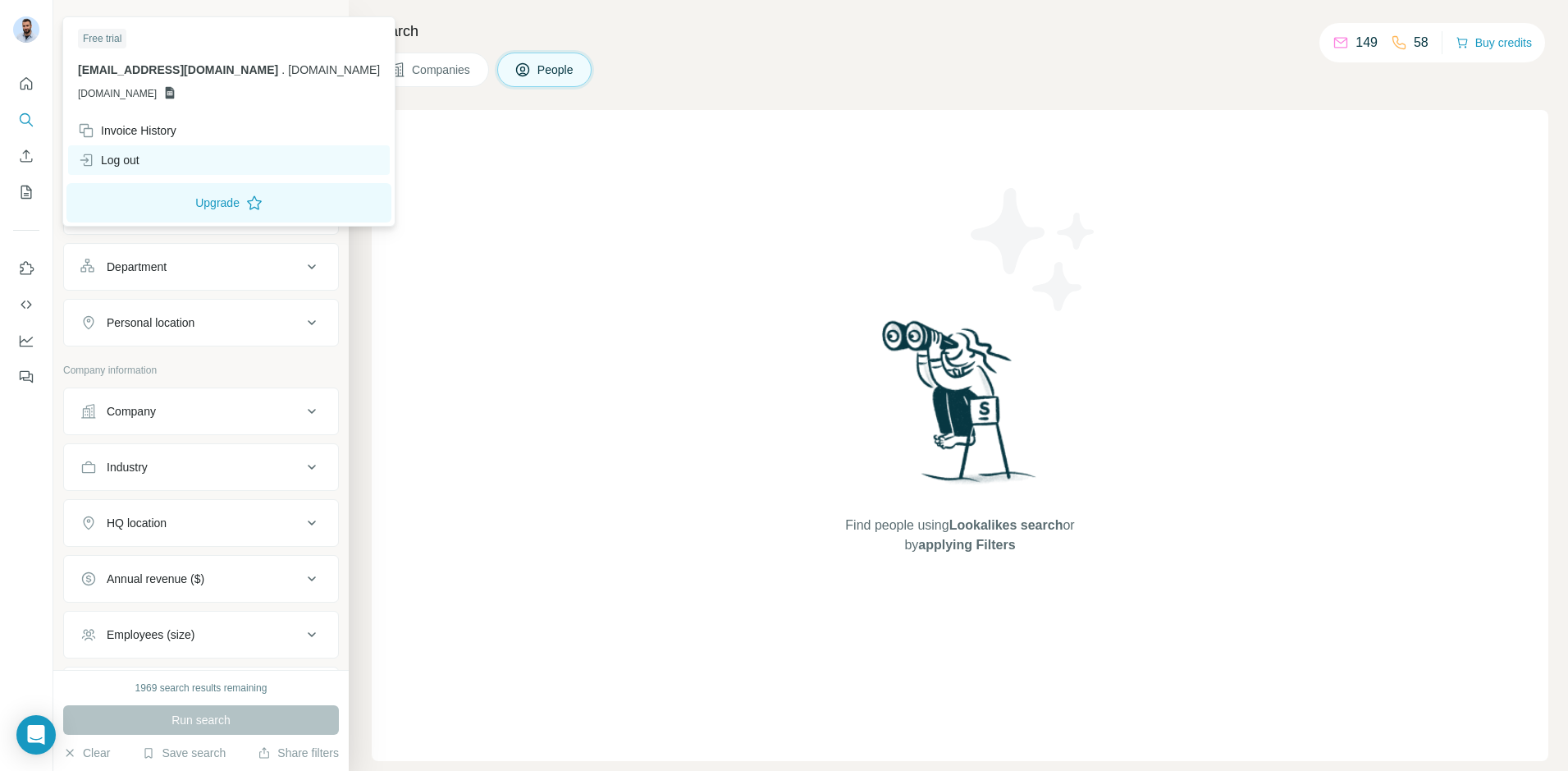
click at [156, 159] on div "Log out" at bounding box center [229, 160] width 322 height 29
